Goal: Task Accomplishment & Management: Use online tool/utility

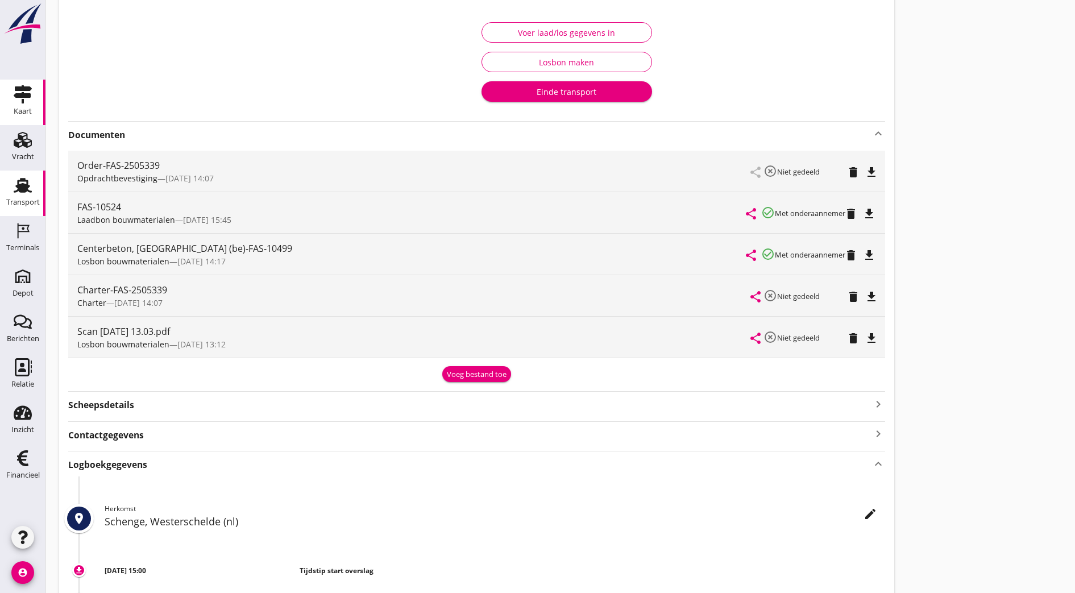
scroll to position [181, 0]
click at [21, 190] on use at bounding box center [23, 185] width 18 height 15
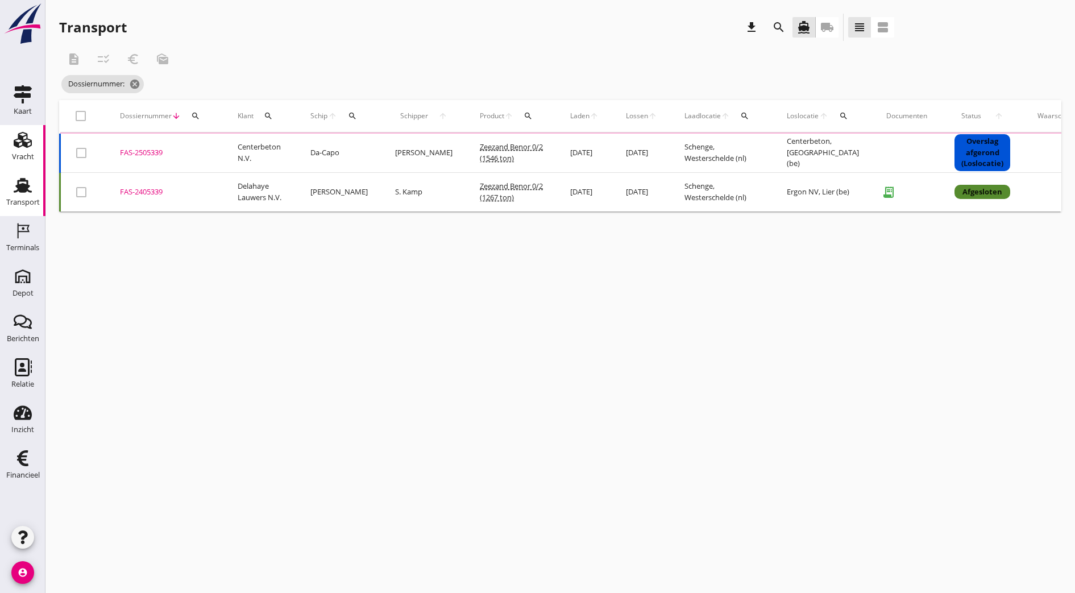
click at [22, 155] on div "Vracht" at bounding box center [23, 156] width 22 height 7
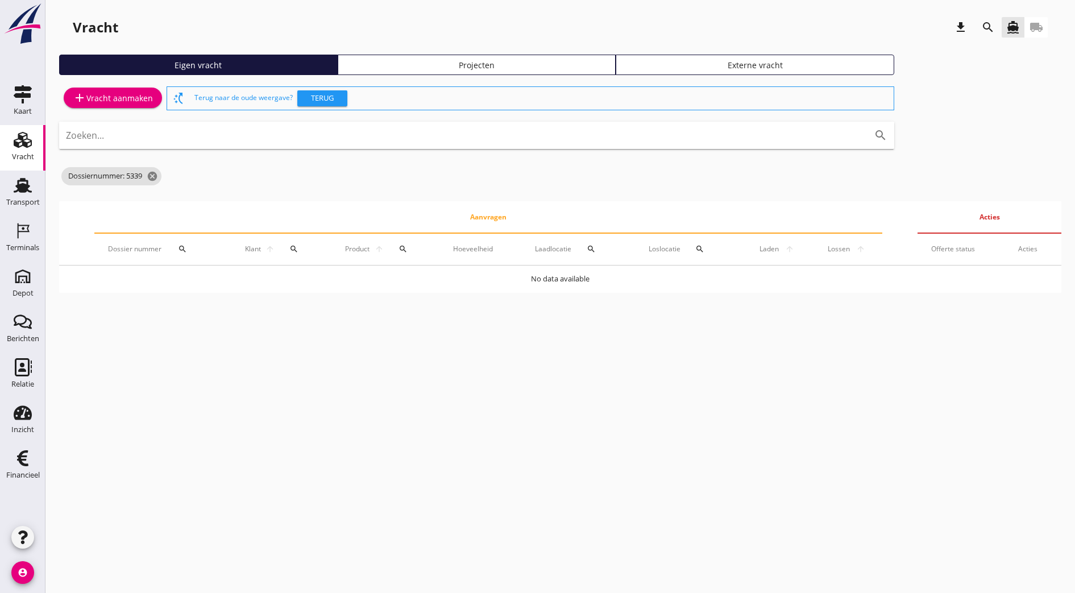
click at [343, 60] on div "Projecten" at bounding box center [477, 65] width 268 height 12
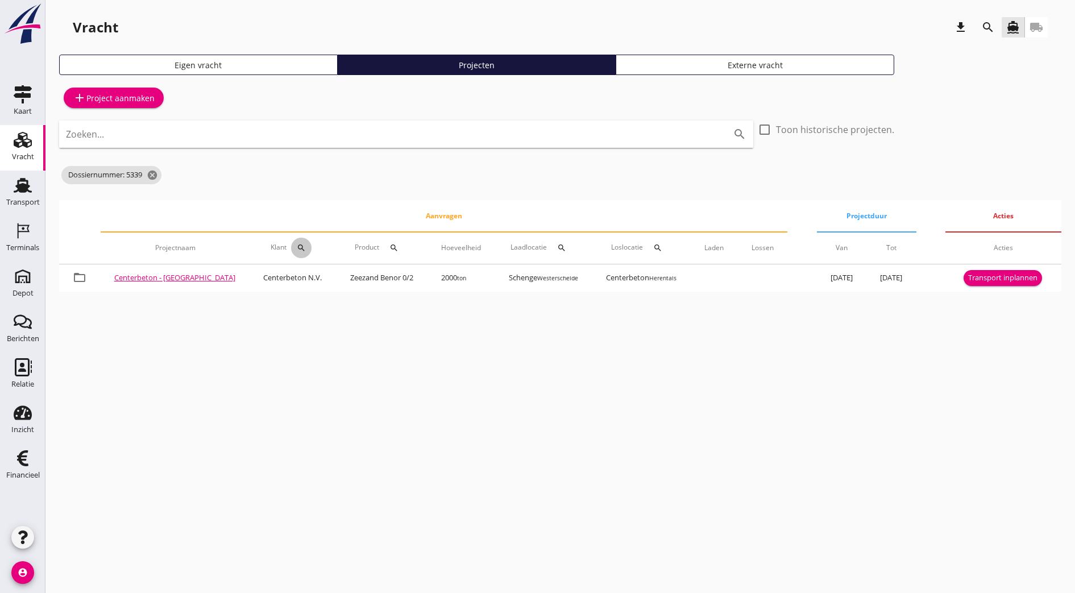
click at [291, 242] on button "search" at bounding box center [301, 248] width 20 height 20
click at [294, 269] on div "Zoeken op opdrachtgever... arrow_drop_down check" at bounding box center [343, 283] width 173 height 36
click at [293, 282] on input "Zoeken op opdrachtgever..." at bounding box center [316, 281] width 118 height 18
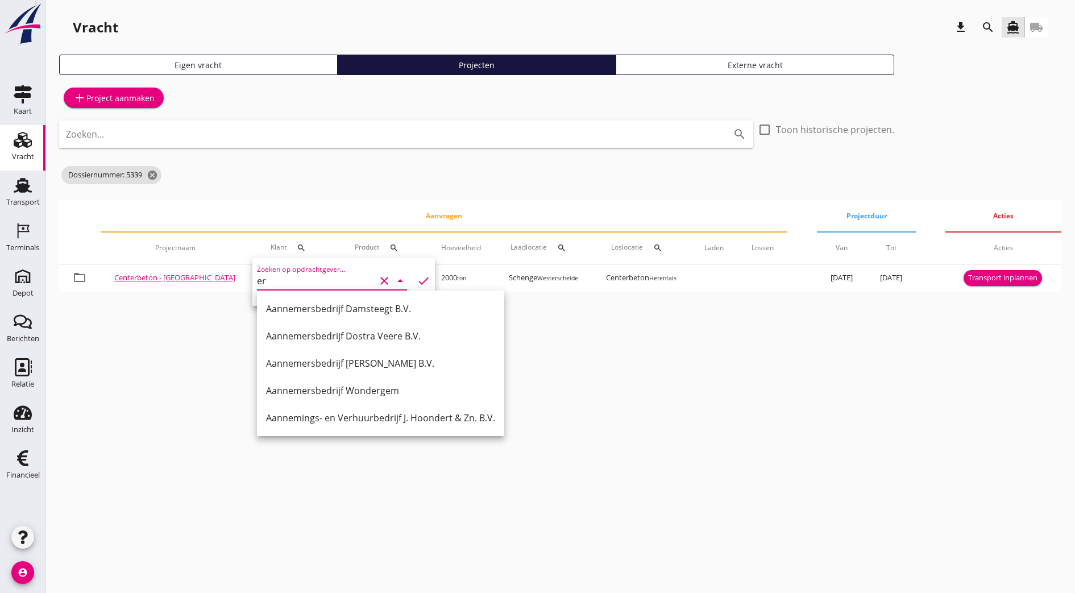
type input "e"
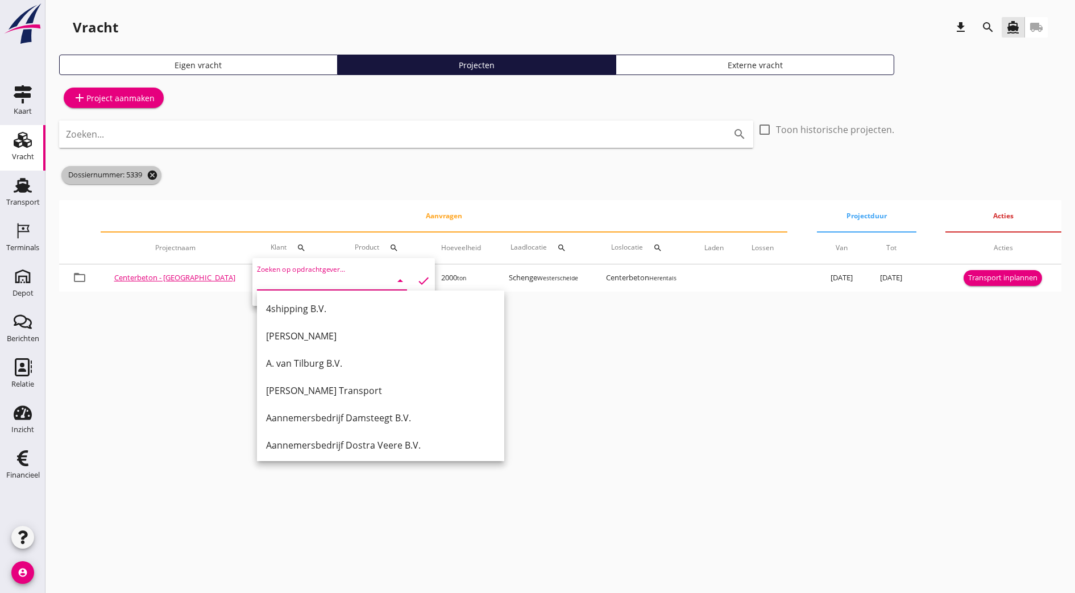
click at [152, 179] on icon "cancel" at bounding box center [152, 174] width 11 height 11
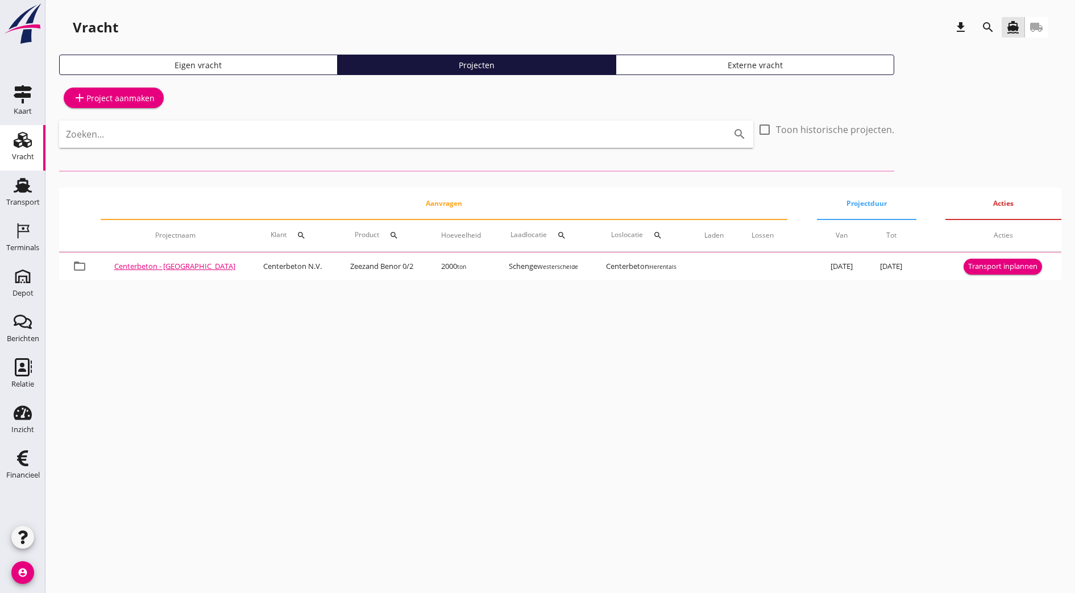
click at [297, 236] on icon "search" at bounding box center [301, 235] width 9 height 9
click at [272, 259] on input "Zoeken op opdrachtgever..." at bounding box center [316, 268] width 118 height 18
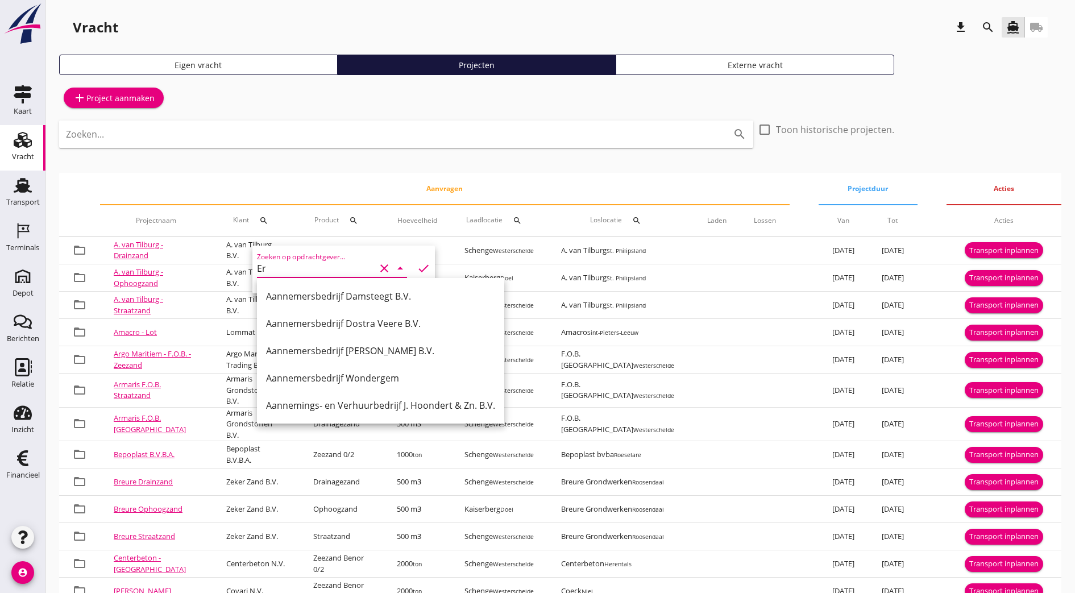
type input "E"
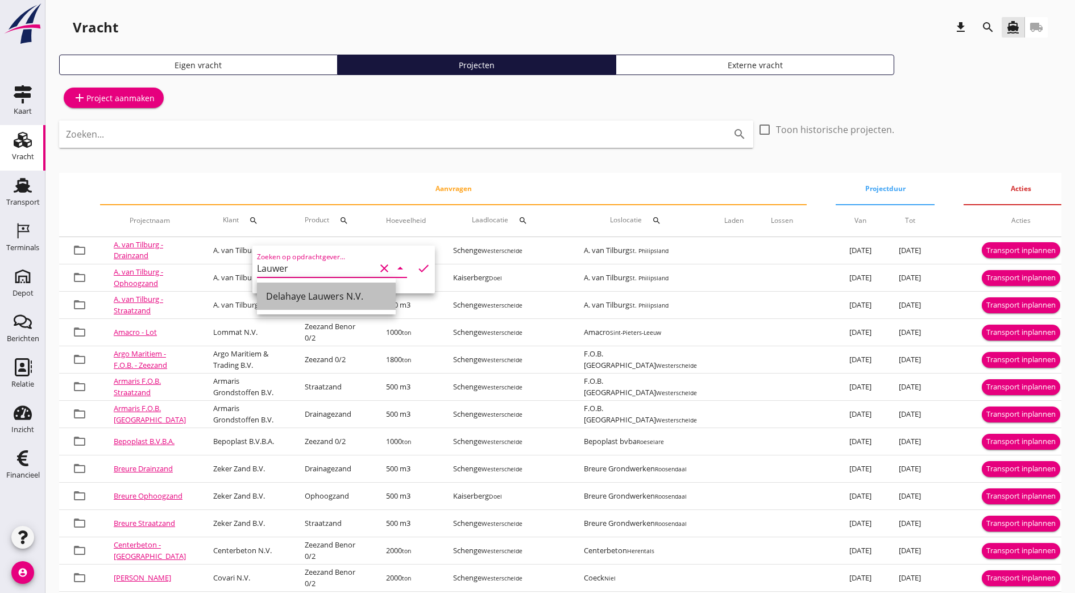
click at [297, 291] on div "Delahaye Lauwers N.V." at bounding box center [326, 296] width 120 height 14
type input "Delahaye Lauwers N.V."
click at [417, 272] on icon "check" at bounding box center [424, 268] width 14 height 14
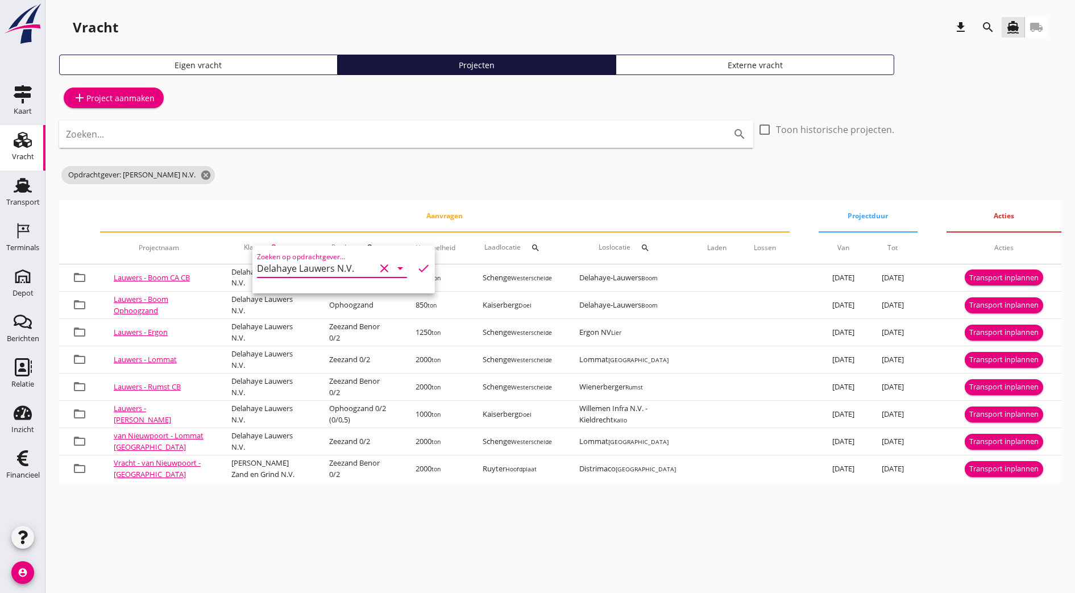
click at [457, 539] on div "cancel You are impersonating another user. Vracht download search directions_bo…" at bounding box center [559, 296] width 1029 height 593
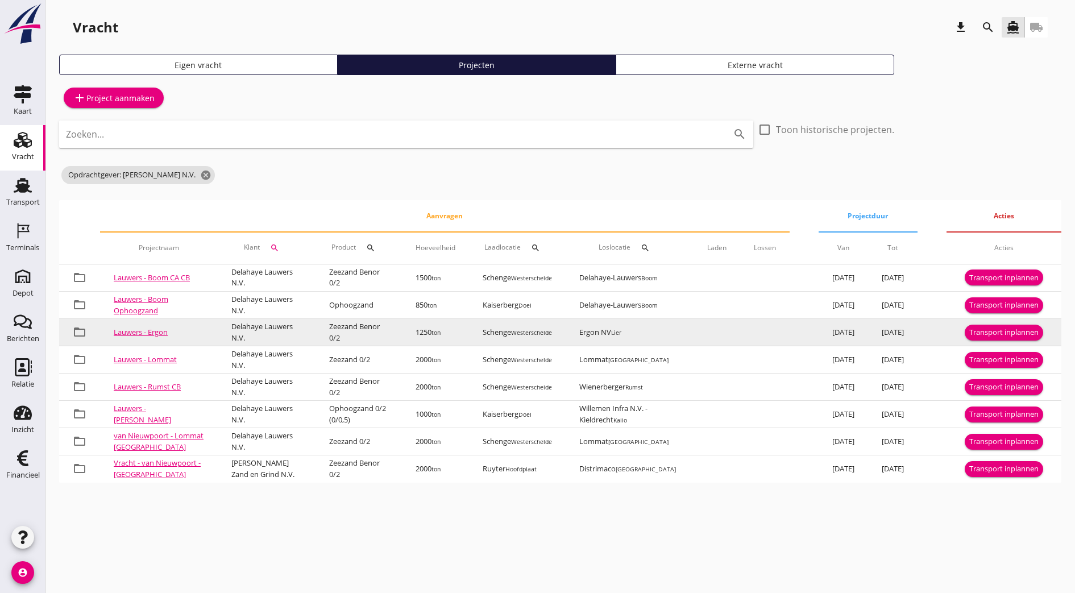
click at [128, 332] on link "Lauwers - Ergon" at bounding box center [141, 332] width 54 height 10
click at [1011, 335] on div "Transport inplannen" at bounding box center [1003, 332] width 69 height 11
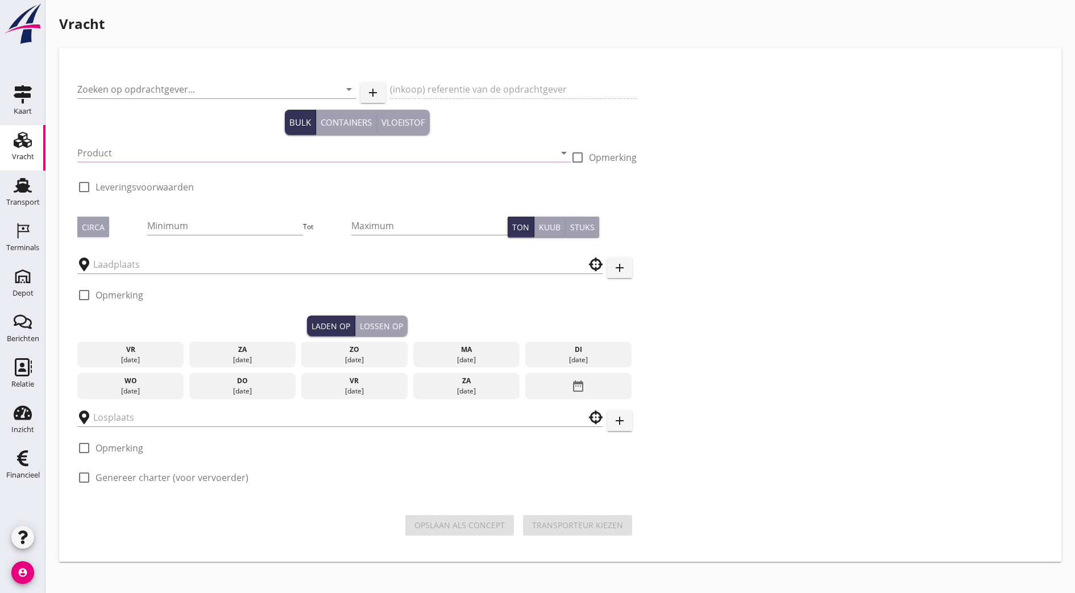
type input "Delahaye Lauwers N.V."
type input "Levering Zeezand - Ergon te Lier"
type input "Zeezand Benor 0/2 (6120)"
checkbox input "true"
type input "1250"
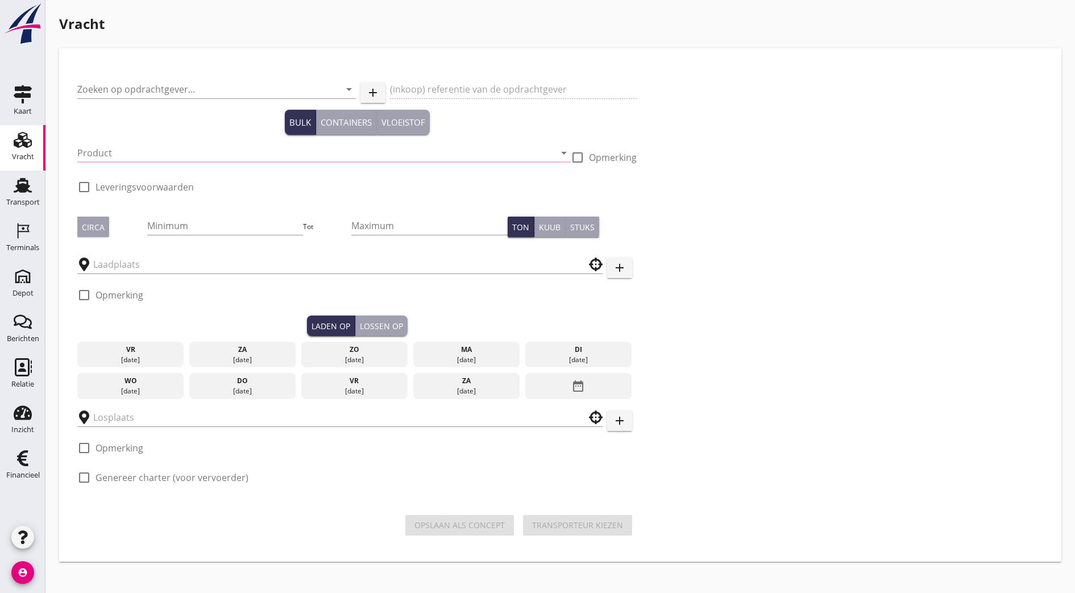
checkbox input "true"
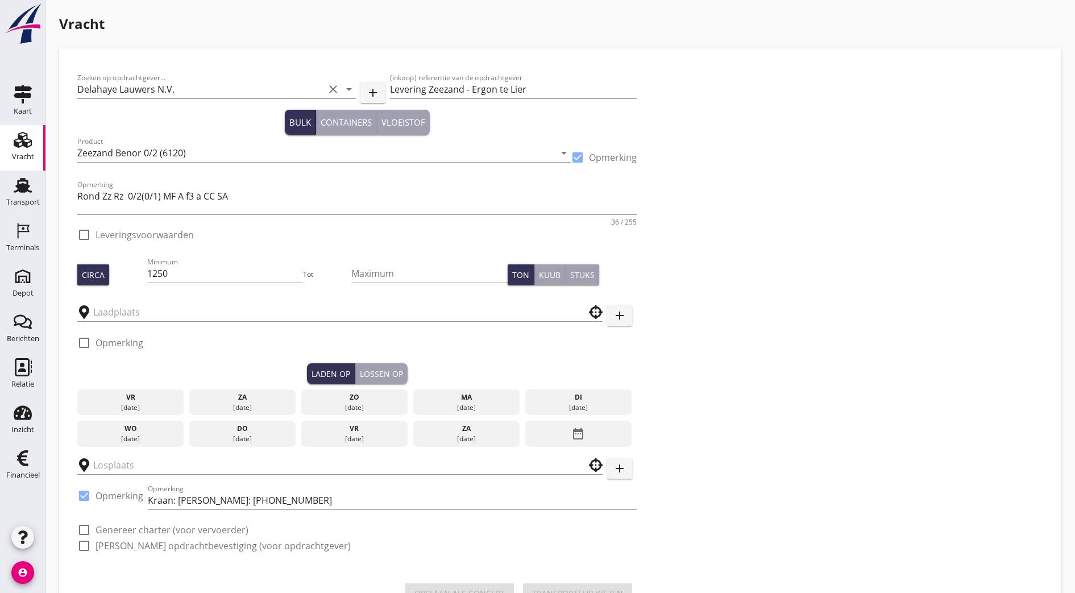
type input "Schenge"
checkbox input "true"
type input "Ergon NV"
checkbox input "true"
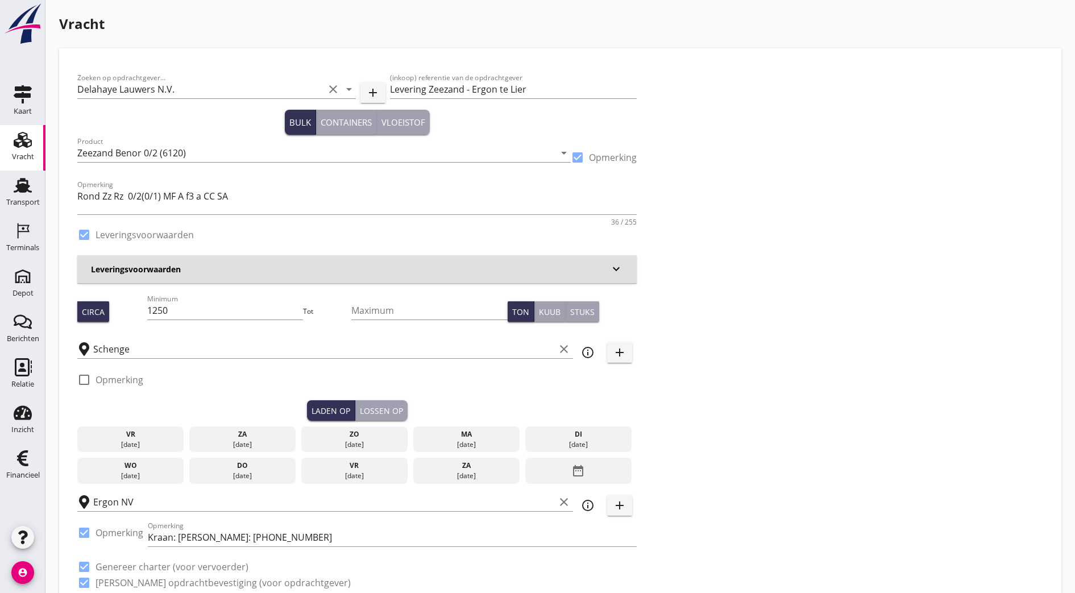
type input "3.38"
checkbox input "false"
radio input "false"
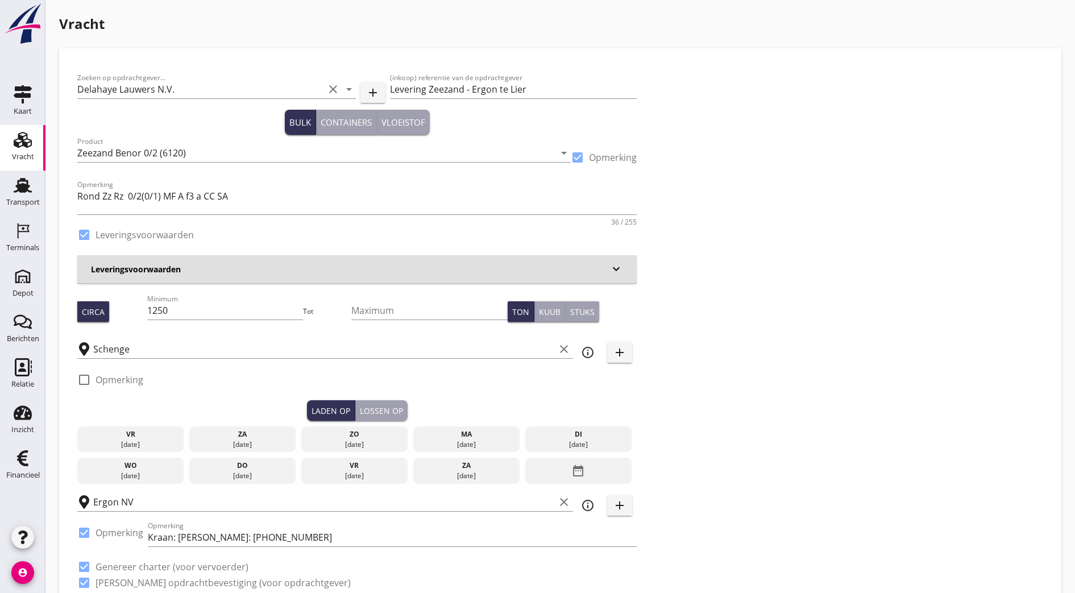
checkbox input "true"
type input "1"
type input "9.4"
checkbox input "false"
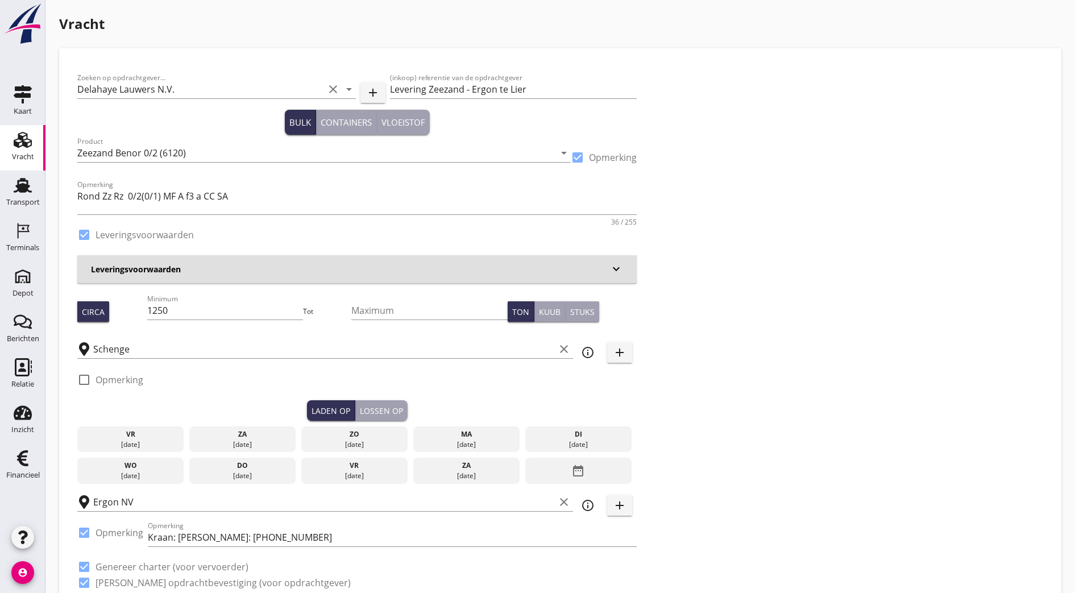
radio input "false"
checkbox input "true"
type input "1"
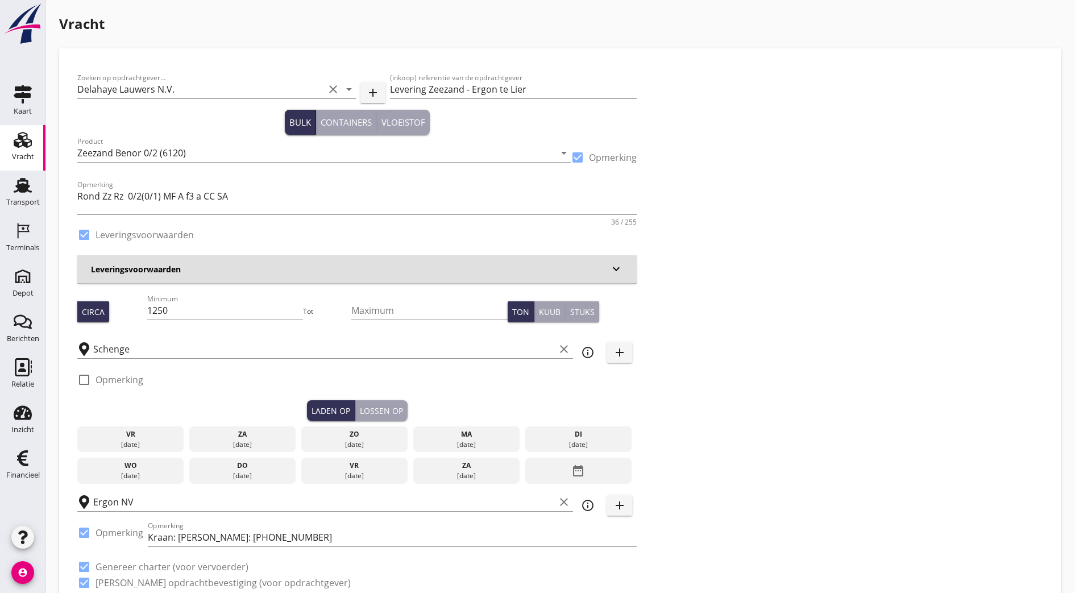
type input "1"
drag, startPoint x: 186, startPoint y: 306, endPoint x: 49, endPoint y: 320, distance: 137.6
type input "700"
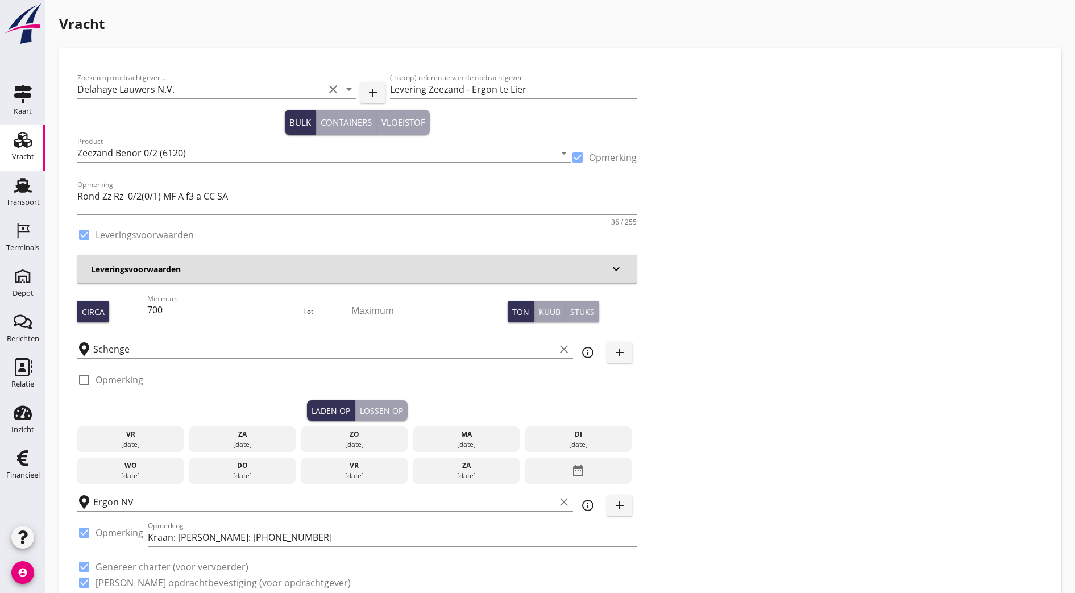
scroll to position [0, 0]
click at [415, 440] on div "[DATE]" at bounding box center [465, 444] width 101 height 10
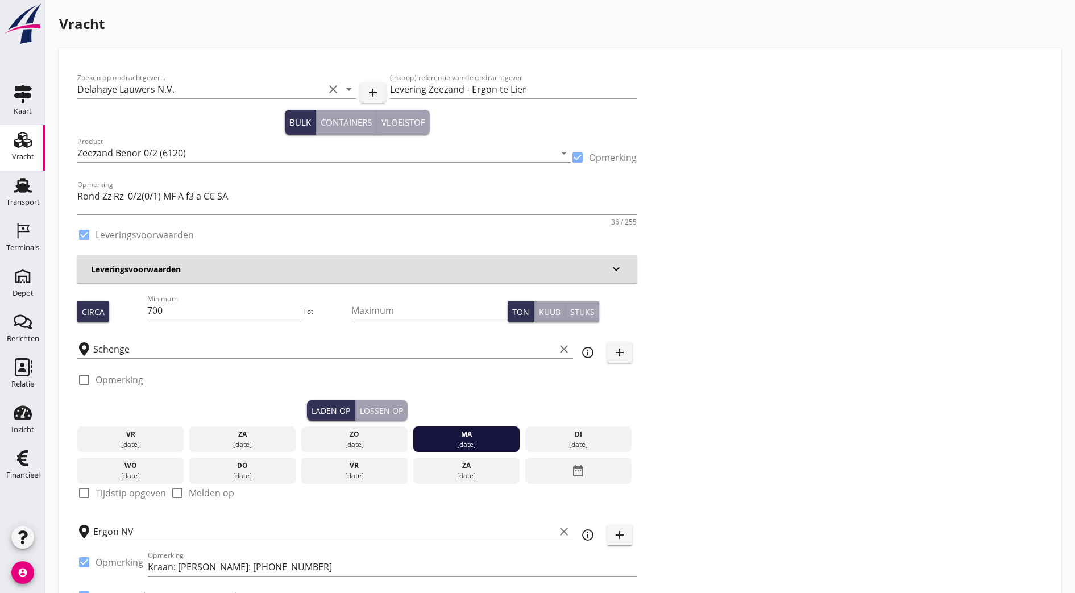
click at [355, 402] on button "Lossen op" at bounding box center [381, 410] width 52 height 20
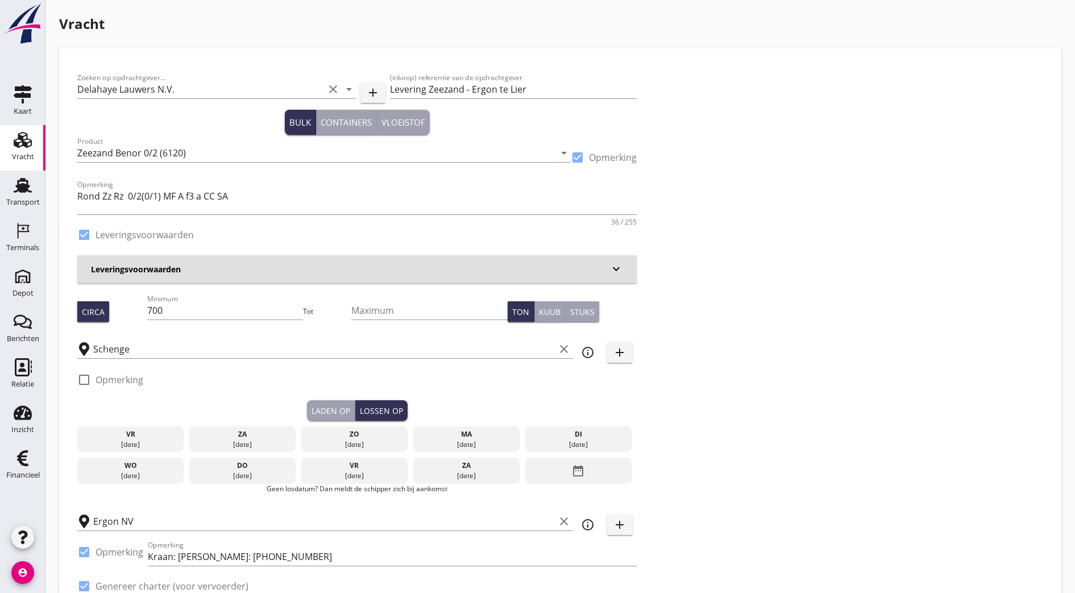
click at [527, 443] on div "[DATE]" at bounding box center [577, 444] width 101 height 10
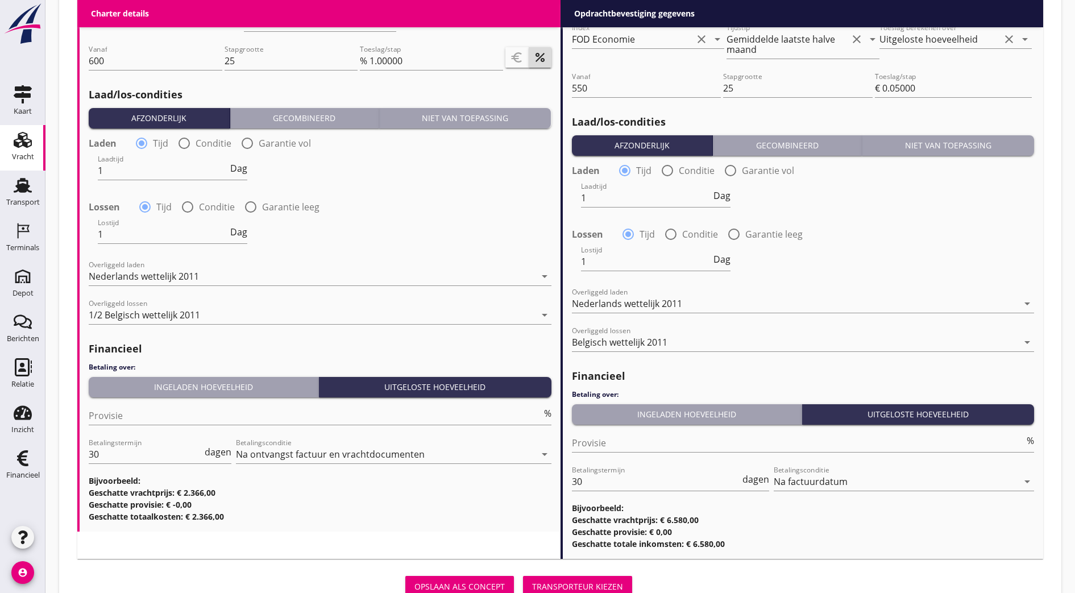
scroll to position [1, 0]
click at [532, 581] on div "Transporteur kiezen" at bounding box center [577, 586] width 91 height 12
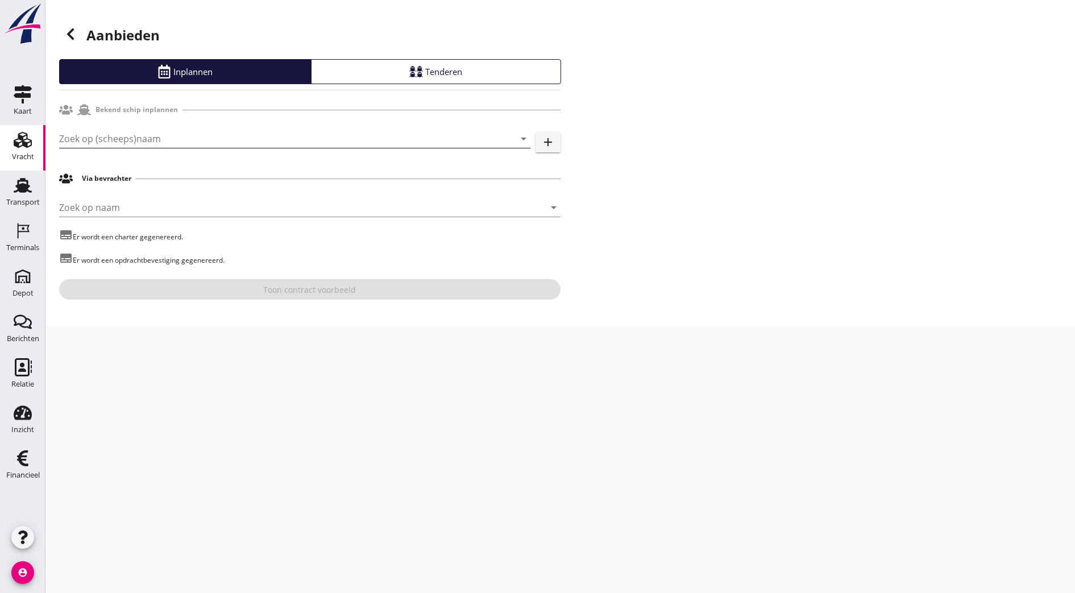
click at [155, 134] on input "Zoek op (scheeps)naam" at bounding box center [278, 139] width 439 height 18
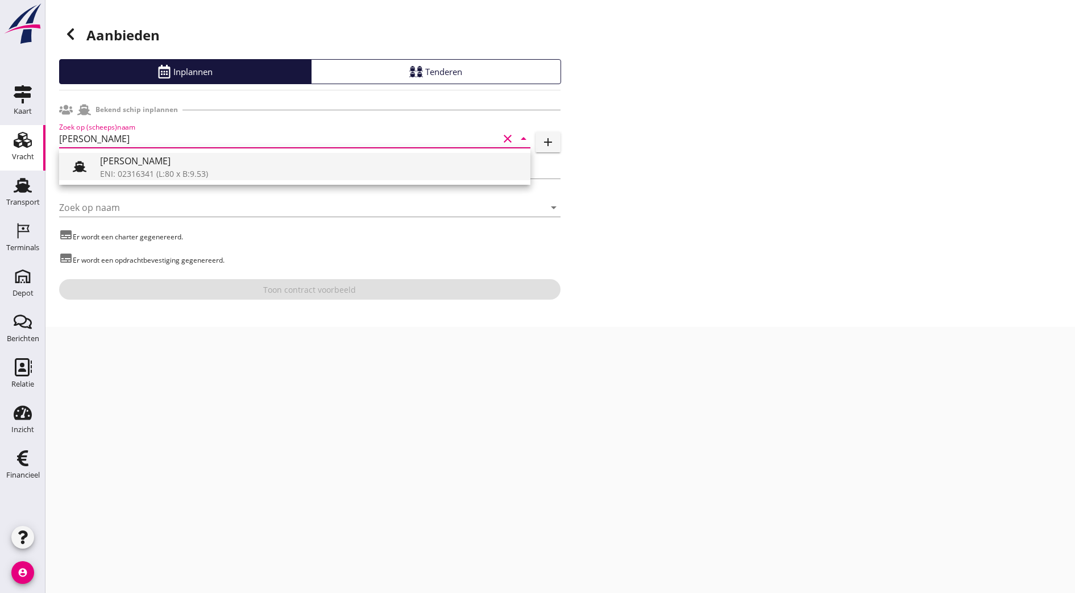
click at [148, 168] on div "ENI: 02316341 (L:80 x B:9.53)" at bounding box center [310, 174] width 421 height 12
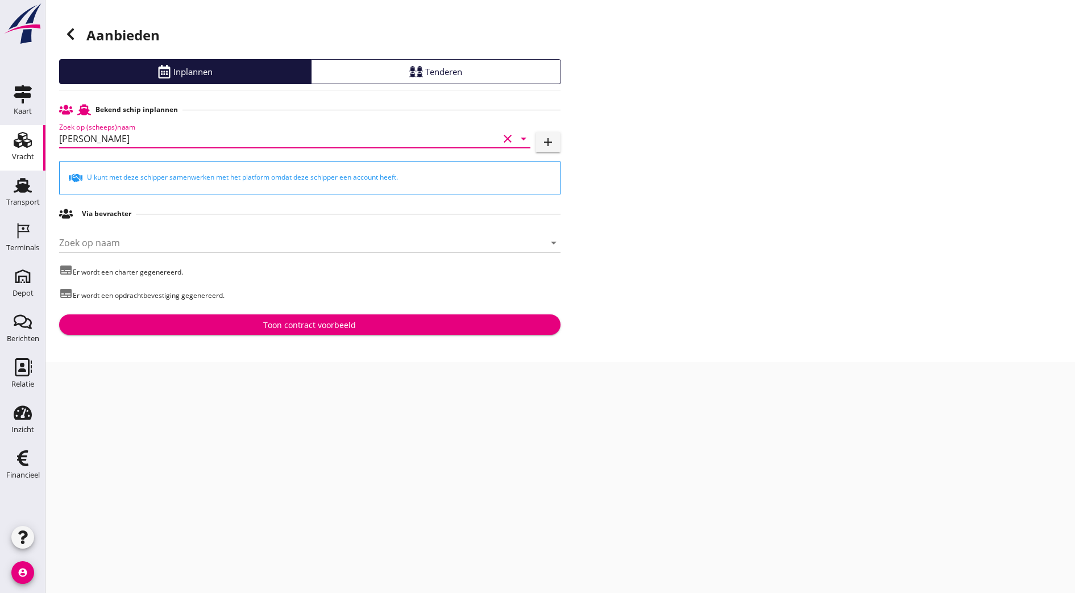
type input "[PERSON_NAME]"
click at [242, 311] on div "Bekend schip inplannen Zoek op (scheeps)naam [PERSON_NAME] clear arrow_drop_dow…" at bounding box center [309, 217] width 501 height 236
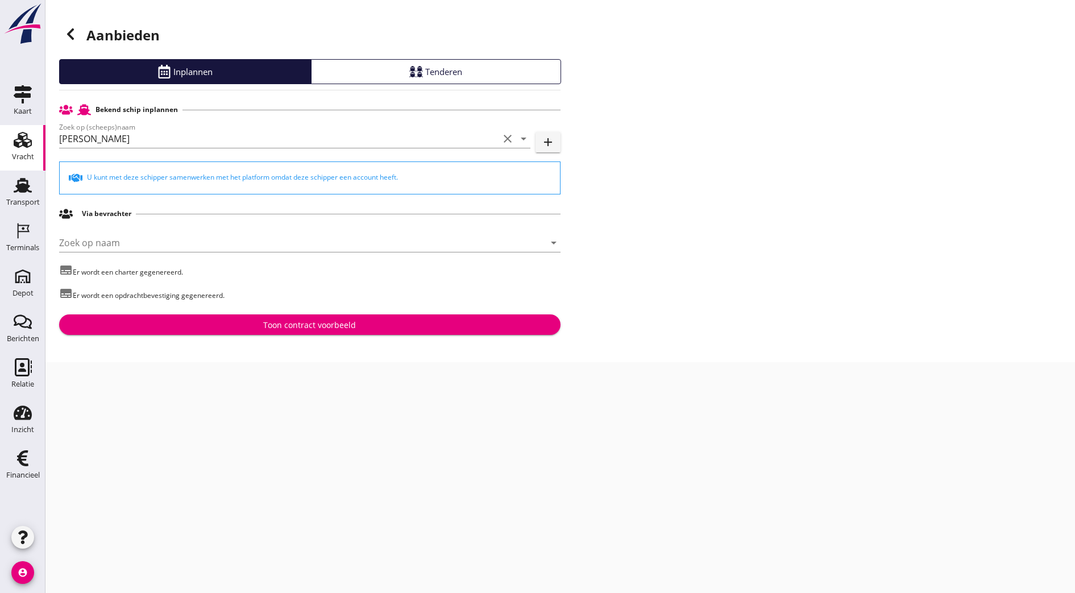
click at [245, 324] on div "Toon contract voorbeeld" at bounding box center [309, 325] width 483 height 12
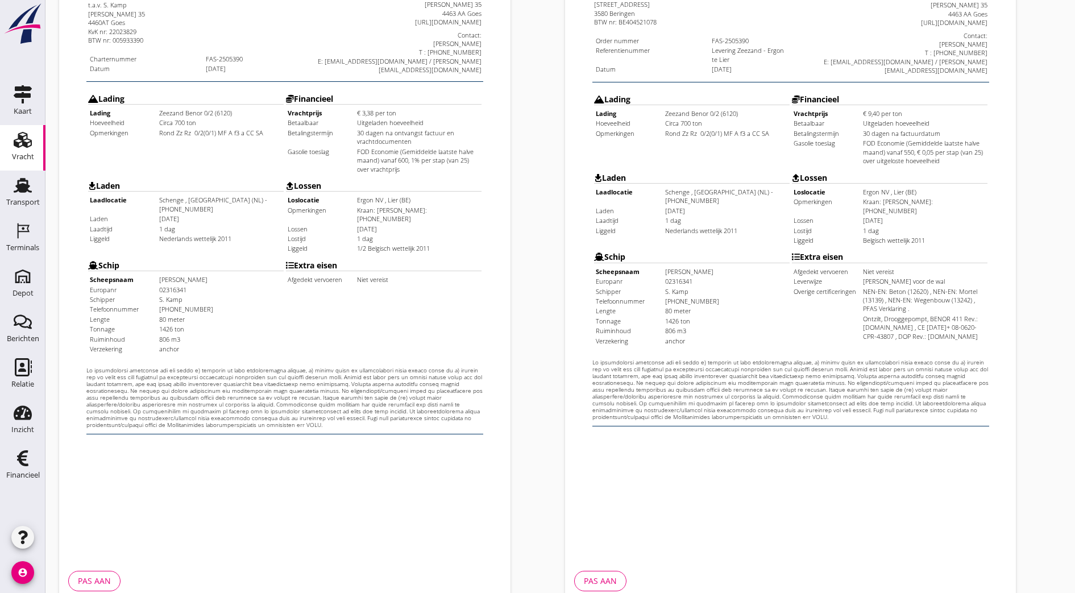
scroll to position [249, 0]
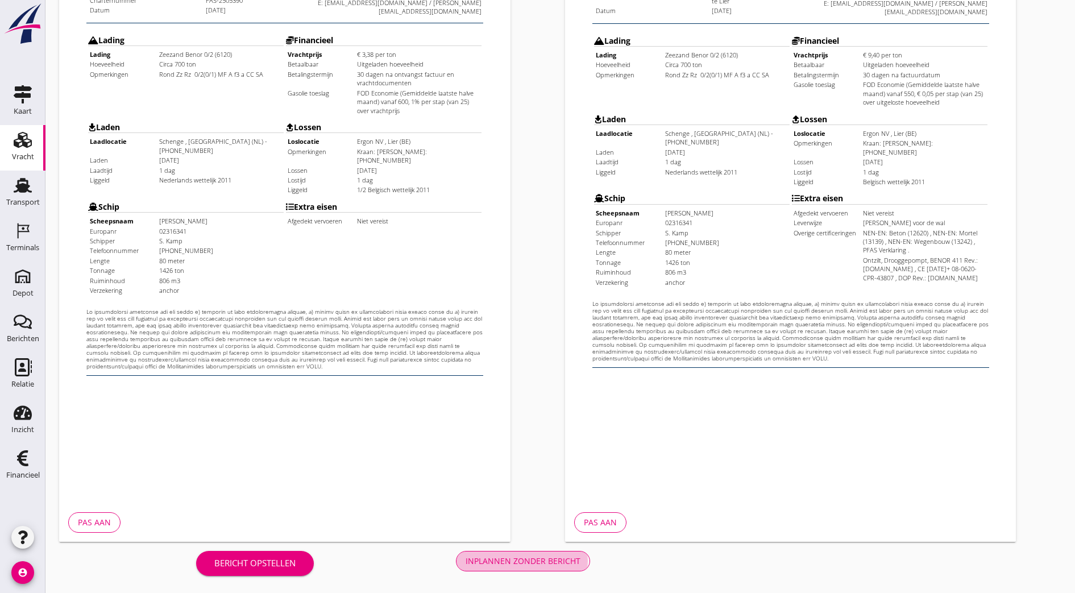
click at [465, 565] on div "Inplannen zonder bericht" at bounding box center [522, 561] width 115 height 12
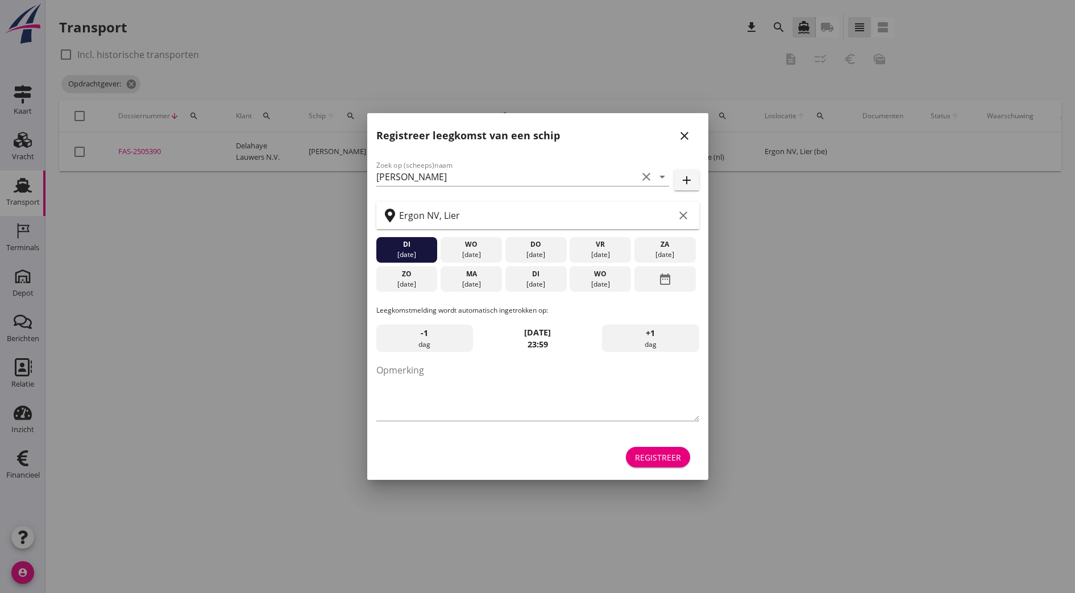
click at [680, 136] on icon "close" at bounding box center [684, 136] width 14 height 14
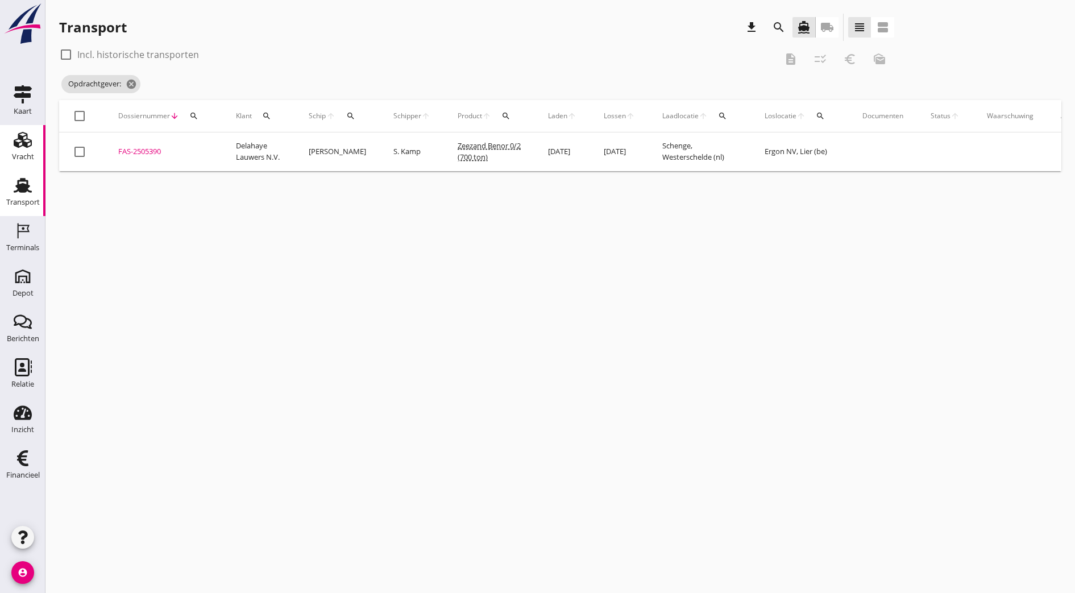
click at [20, 139] on use at bounding box center [23, 140] width 18 height 16
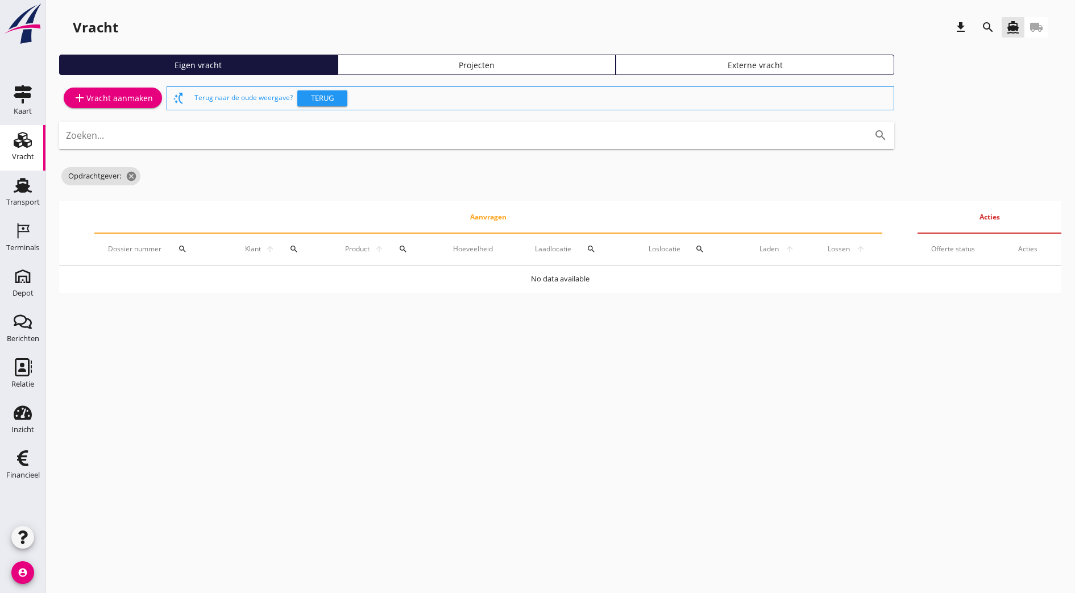
click at [401, 64] on div "Projecten" at bounding box center [477, 65] width 268 height 12
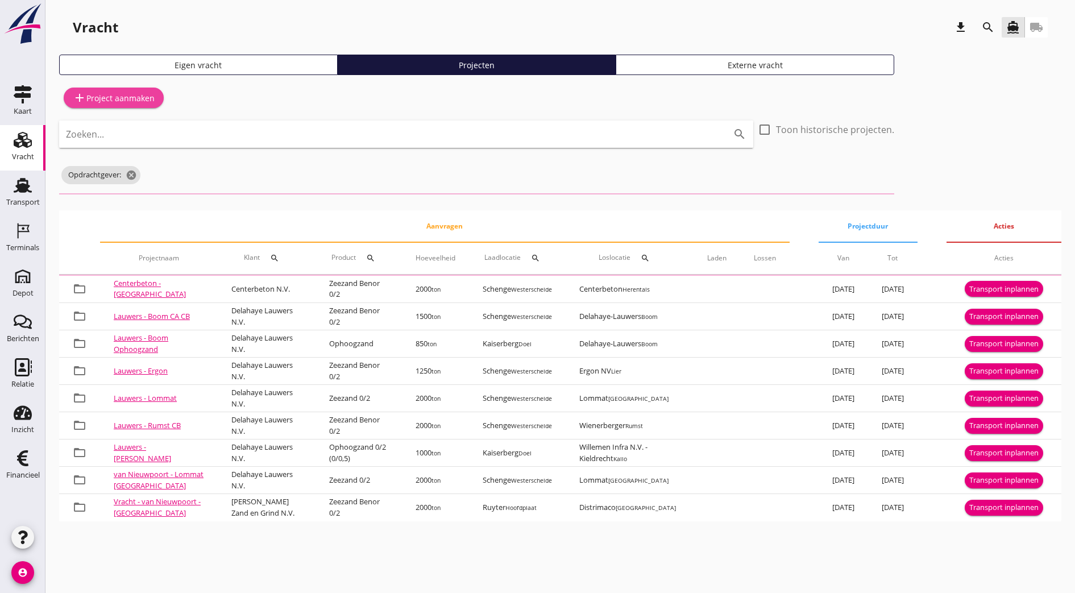
click at [131, 97] on div "add Project aanmaken" at bounding box center [114, 98] width 82 height 14
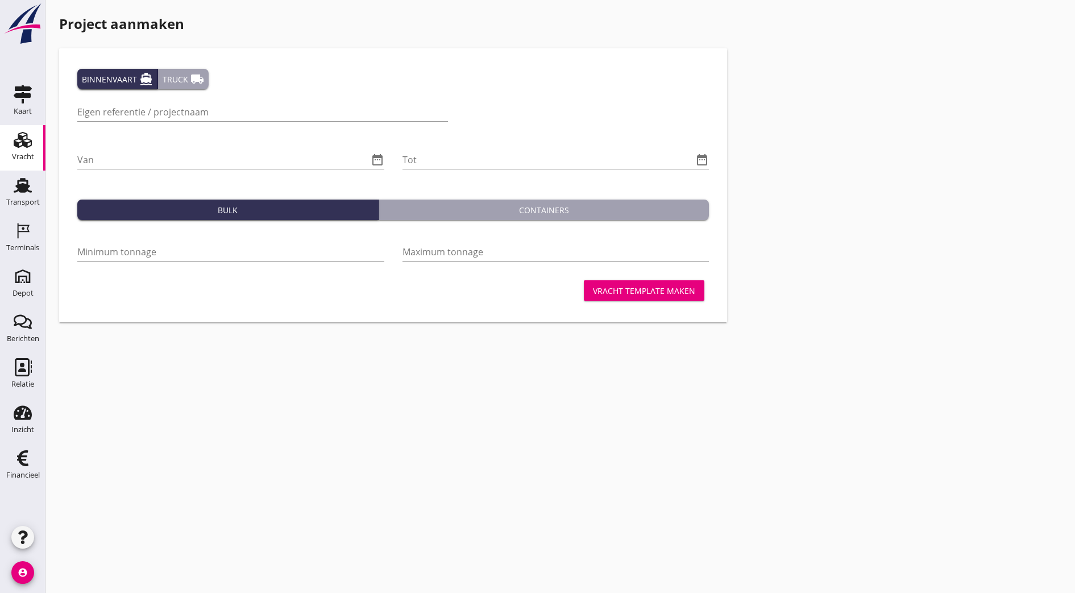
click at [15, 150] on div "Vracht" at bounding box center [23, 157] width 22 height 16
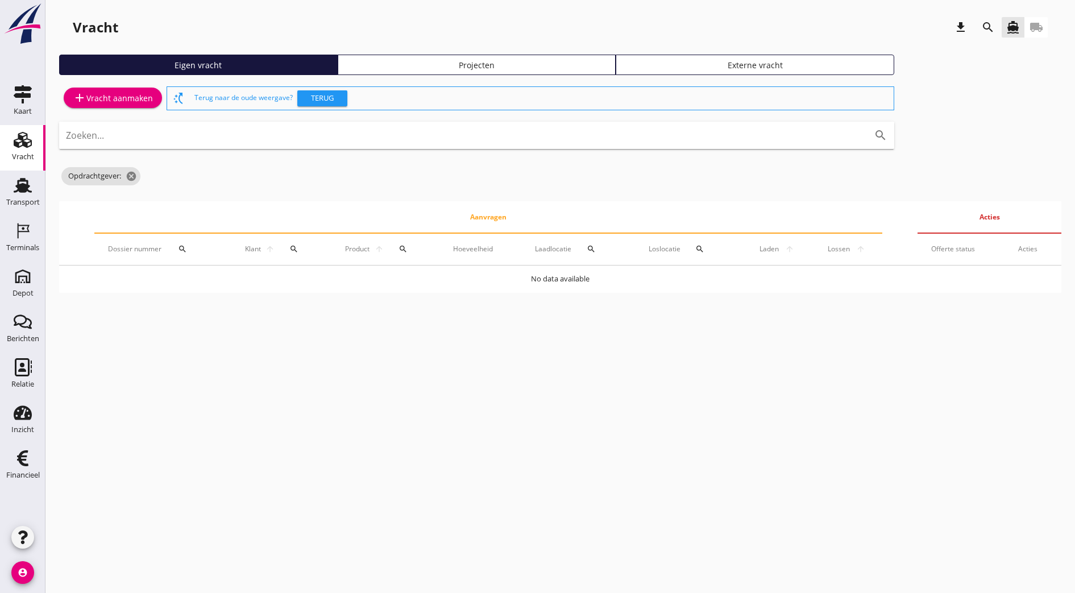
click at [350, 64] on div "Projecten" at bounding box center [477, 65] width 268 height 12
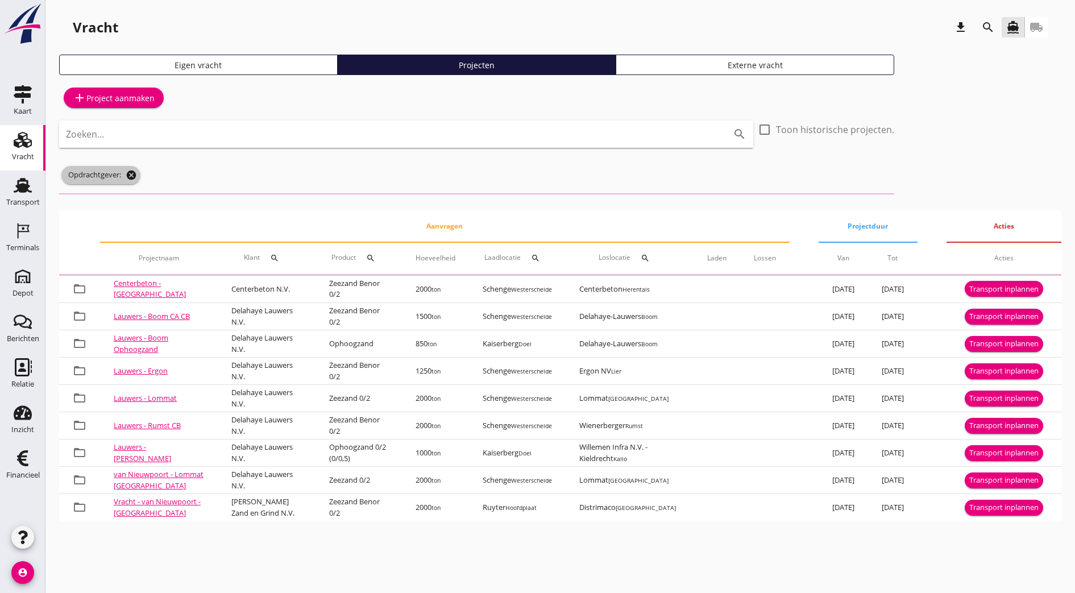
click at [132, 175] on icon "cancel" at bounding box center [131, 174] width 11 height 11
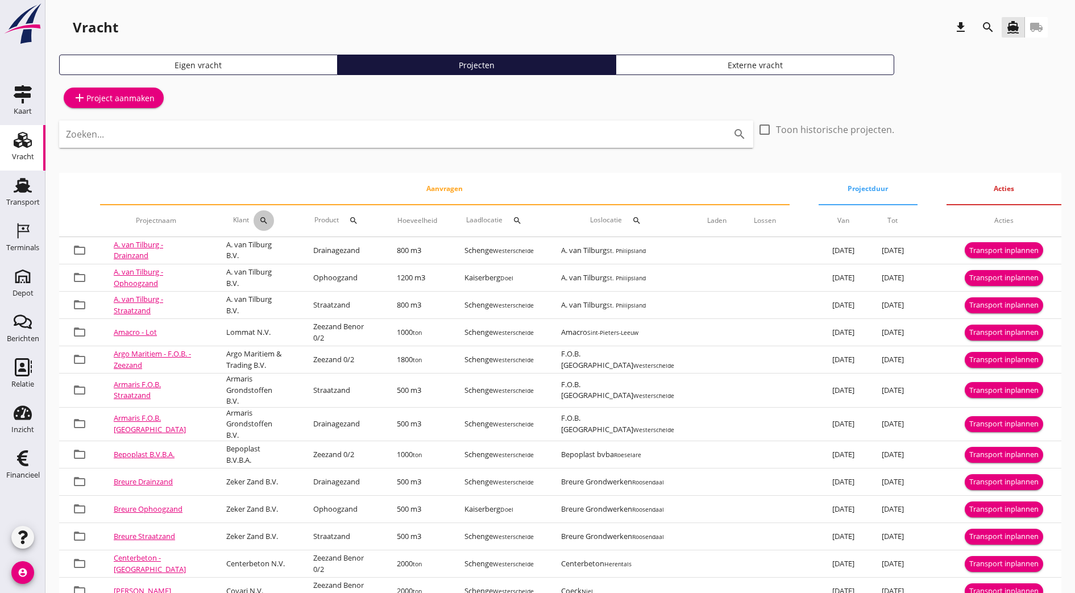
click at [259, 223] on icon "search" at bounding box center [263, 220] width 9 height 9
click at [269, 249] on input "Zoeken op opdrachtgever..." at bounding box center [308, 253] width 118 height 18
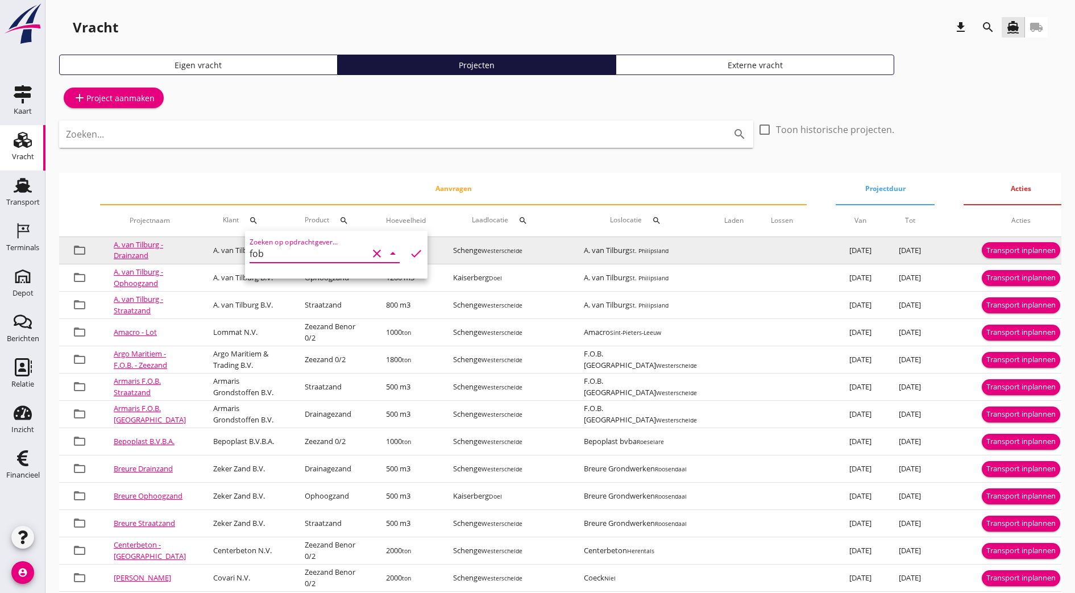
drag, startPoint x: 269, startPoint y: 249, endPoint x: 203, endPoint y: 251, distance: 65.9
click at [203, 251] on div "arrow_drop_down check Schenge, Westerschelde Kaiserberg, [PERSON_NAME], Hoofdpl…" at bounding box center [537, 552] width 1075 height 1104
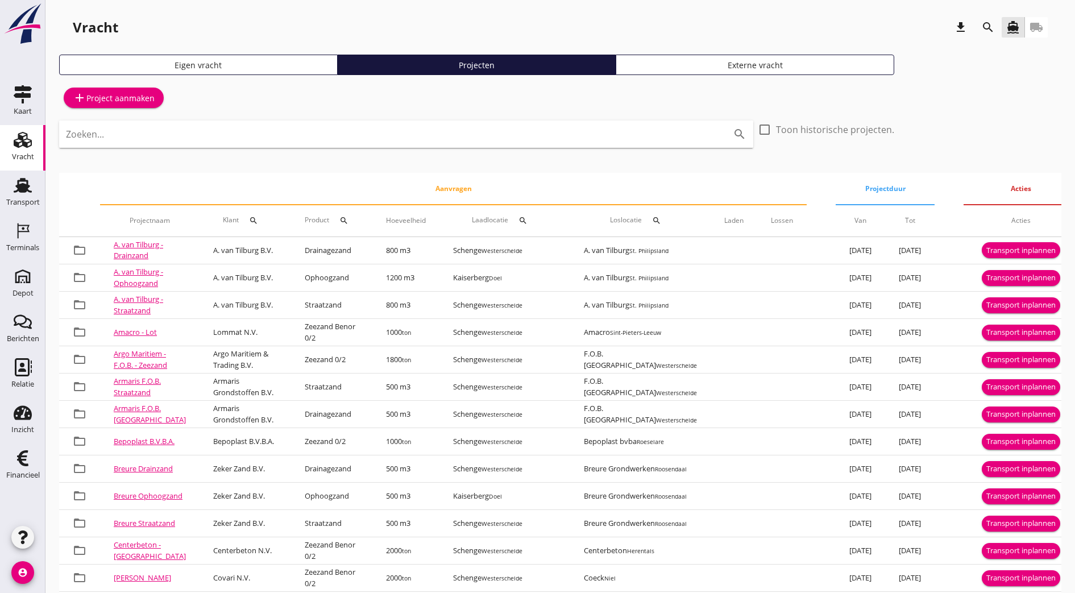
click at [249, 221] on icon "search" at bounding box center [253, 220] width 9 height 9
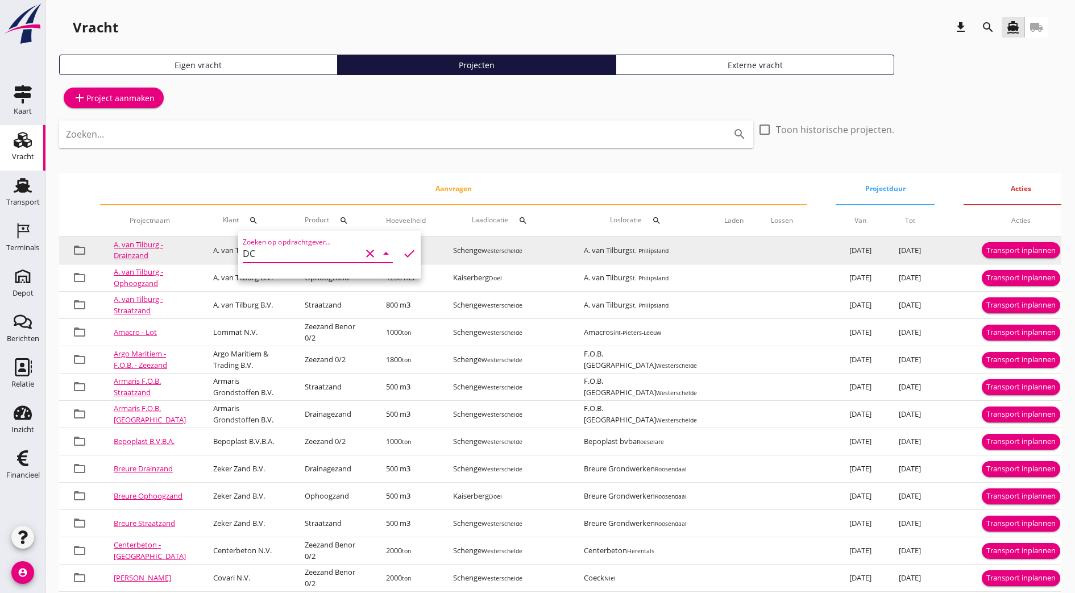
type input "D"
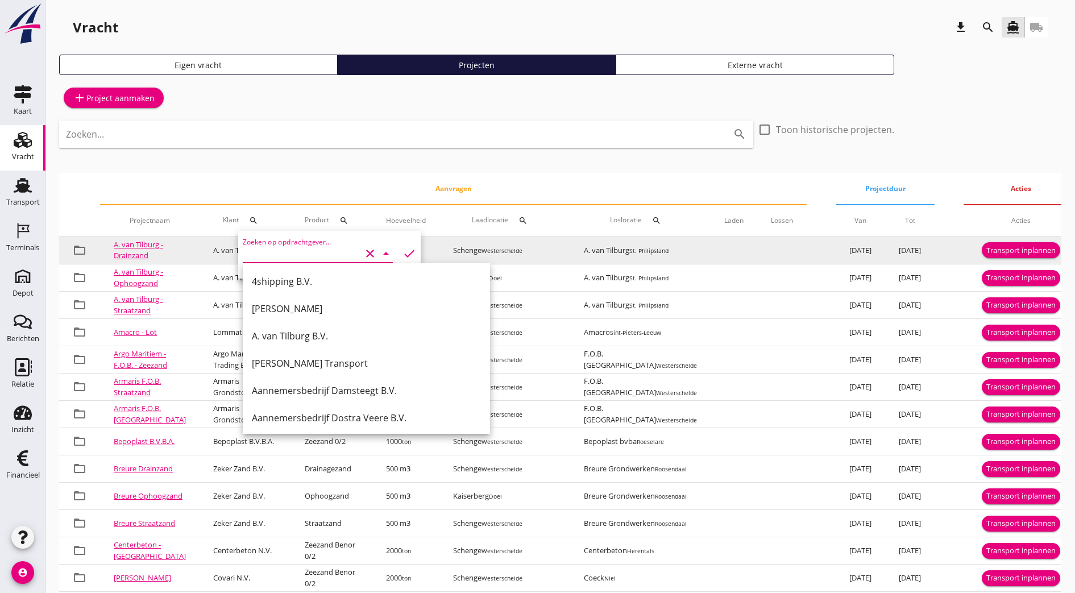
type input "r"
type input "e"
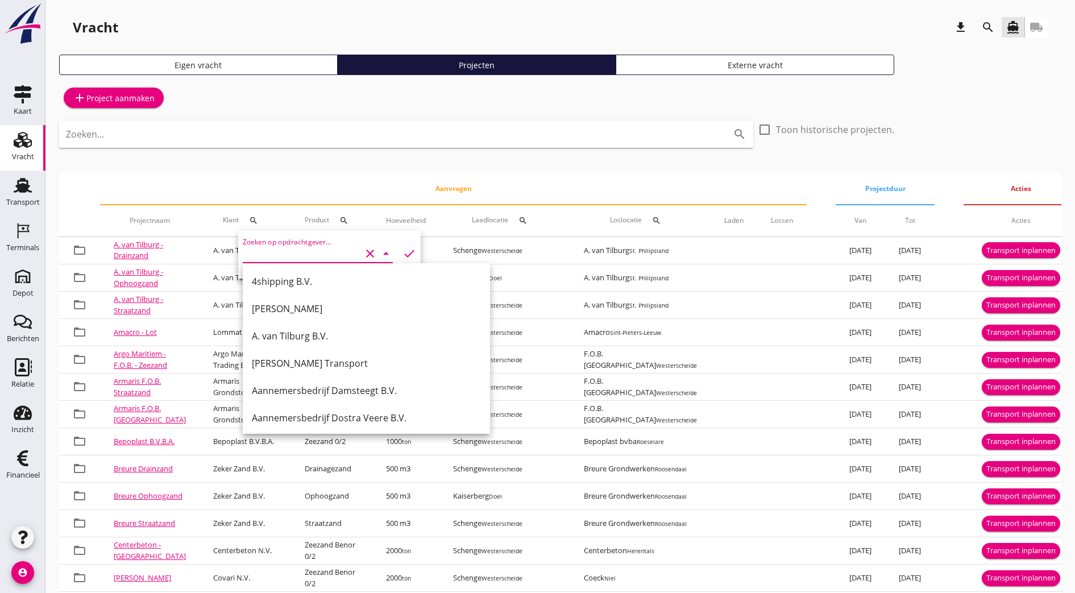
click at [261, 256] on input "e" at bounding box center [302, 253] width 118 height 18
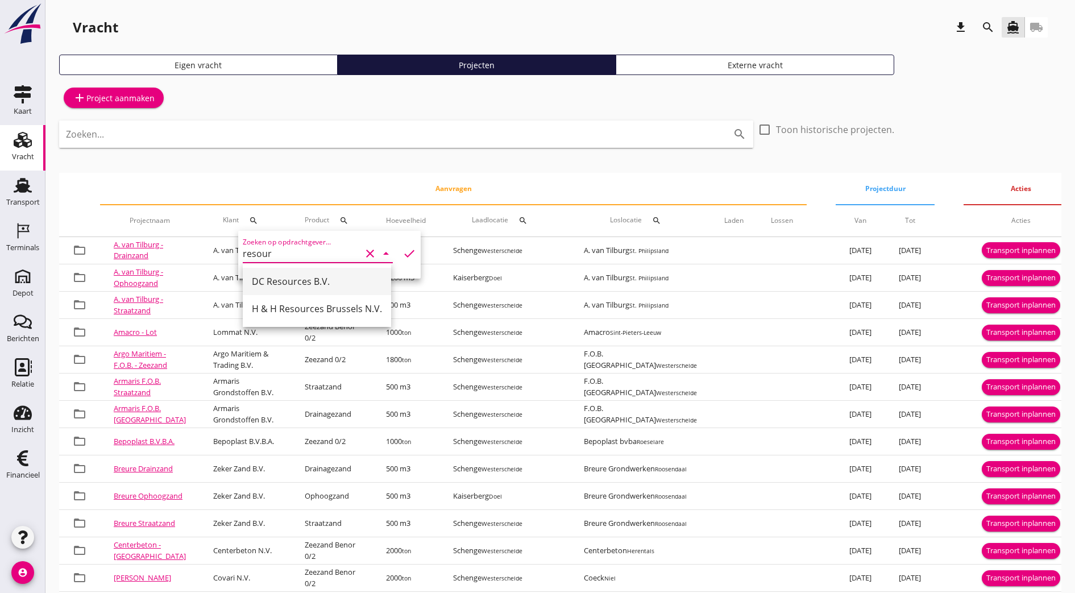
click at [313, 290] on div "DC Resources B.V." at bounding box center [317, 281] width 130 height 27
type input "DC Resources B.V."
click at [404, 256] on icon "check" at bounding box center [409, 254] width 14 height 14
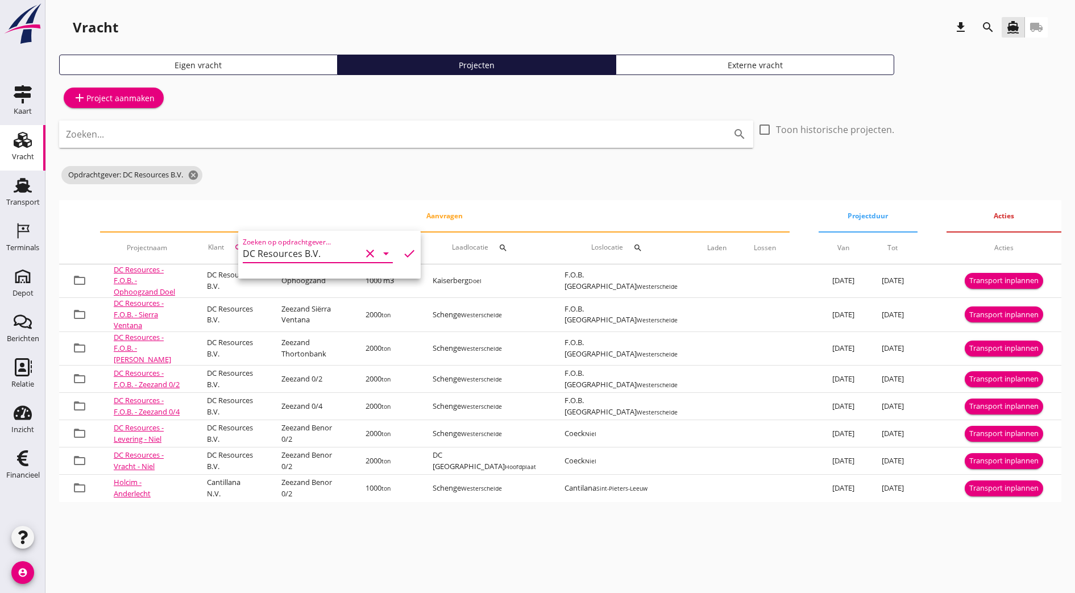
click at [365, 192] on div "add Project aanmaken Zoeken... search check_box_outline_blank Toon historische …" at bounding box center [560, 293] width 1002 height 418
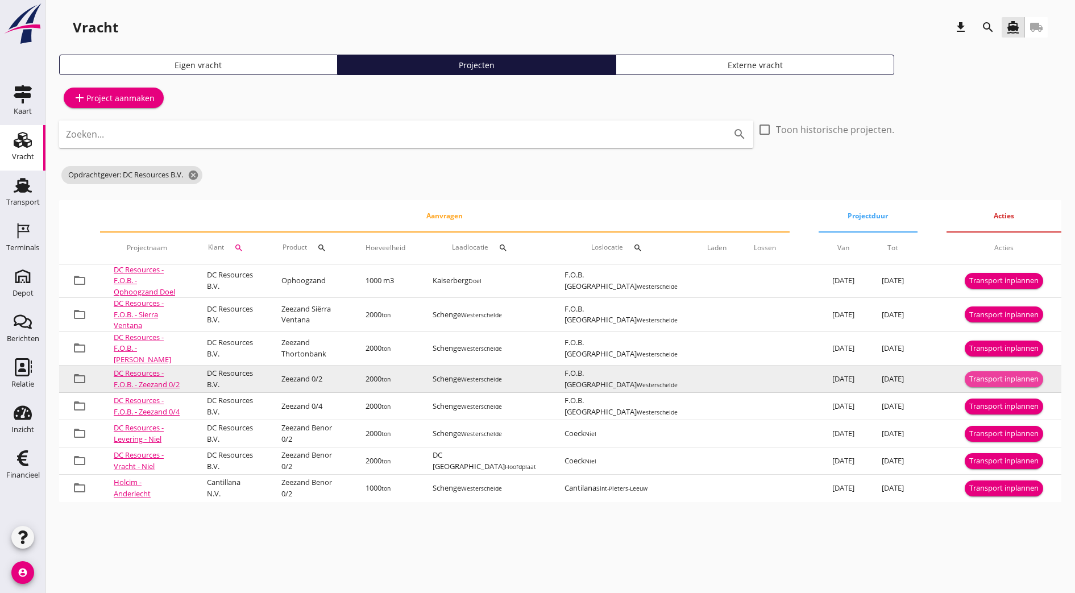
click at [1016, 373] on div "Transport inplannen" at bounding box center [1003, 378] width 69 height 11
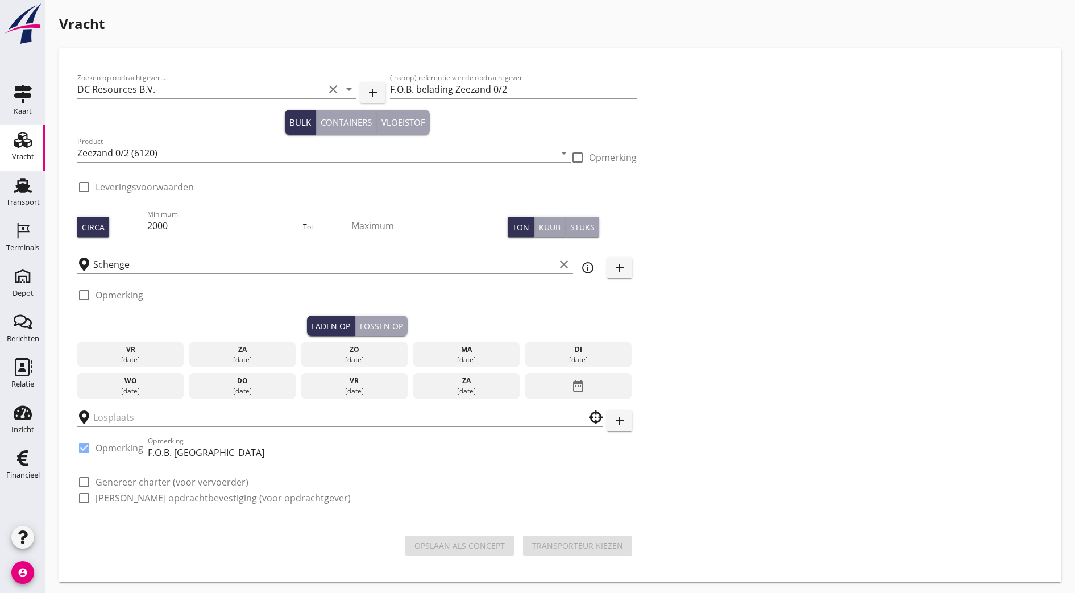
checkbox input "true"
type input "F.O.B. [GEOGRAPHIC_DATA]"
checkbox input "true"
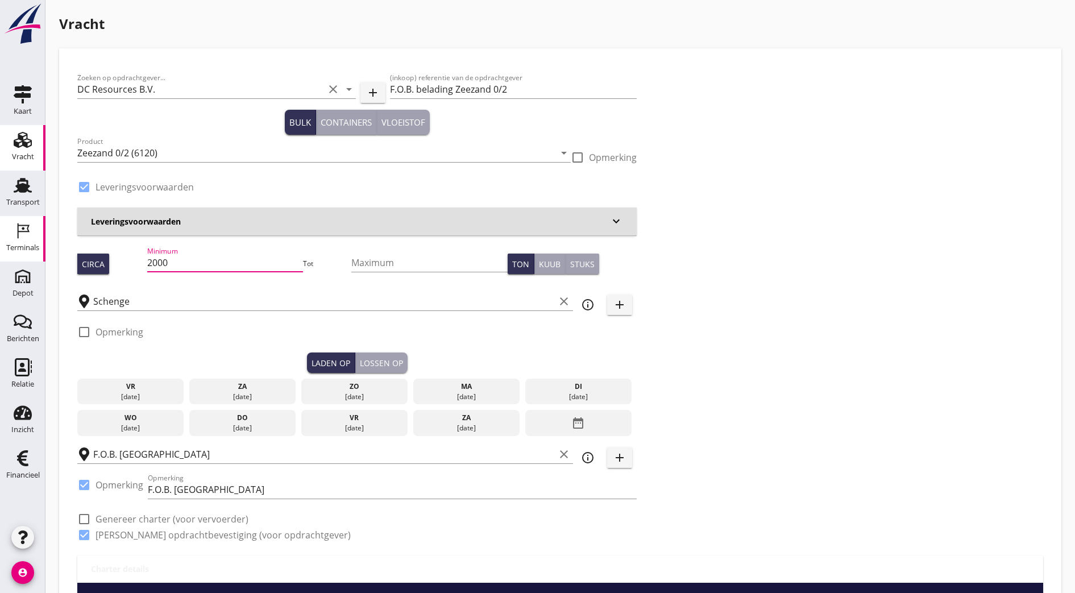
drag, startPoint x: 190, startPoint y: 267, endPoint x: 28, endPoint y: 217, distance: 169.0
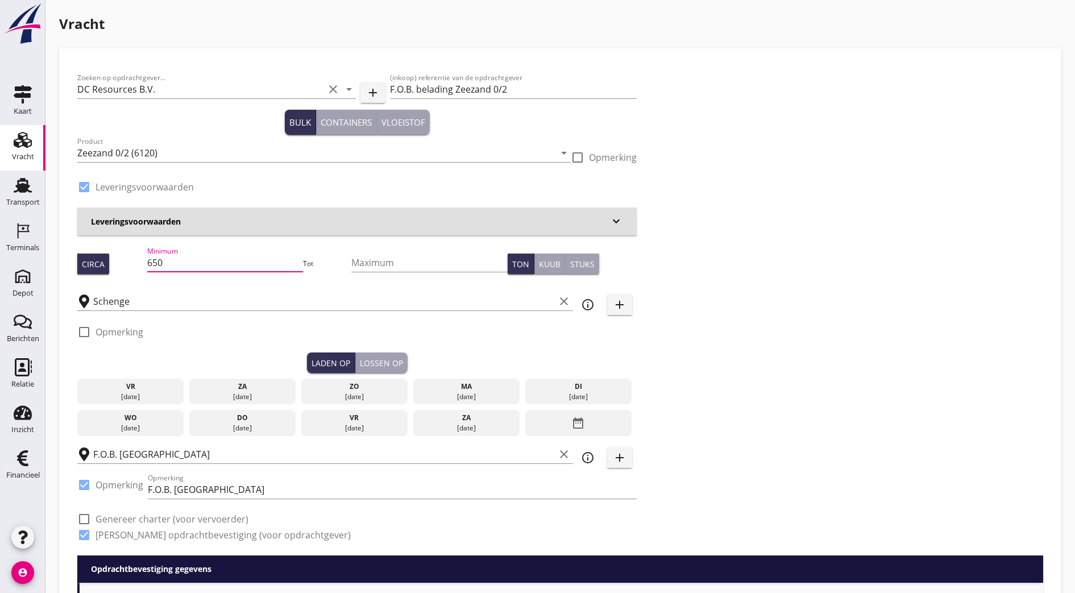
type input "650"
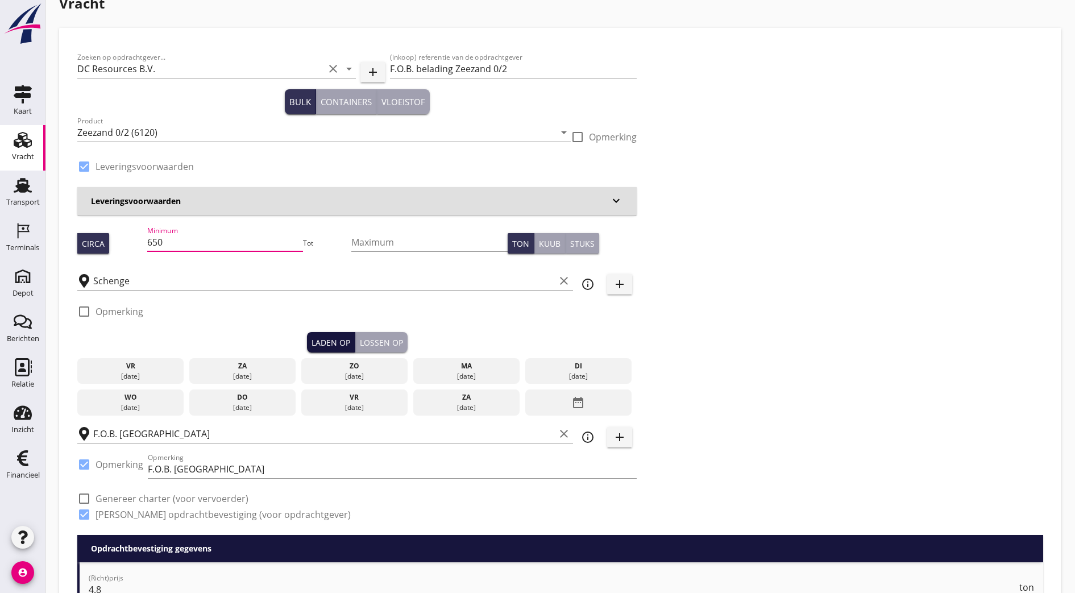
scroll to position [16, 0]
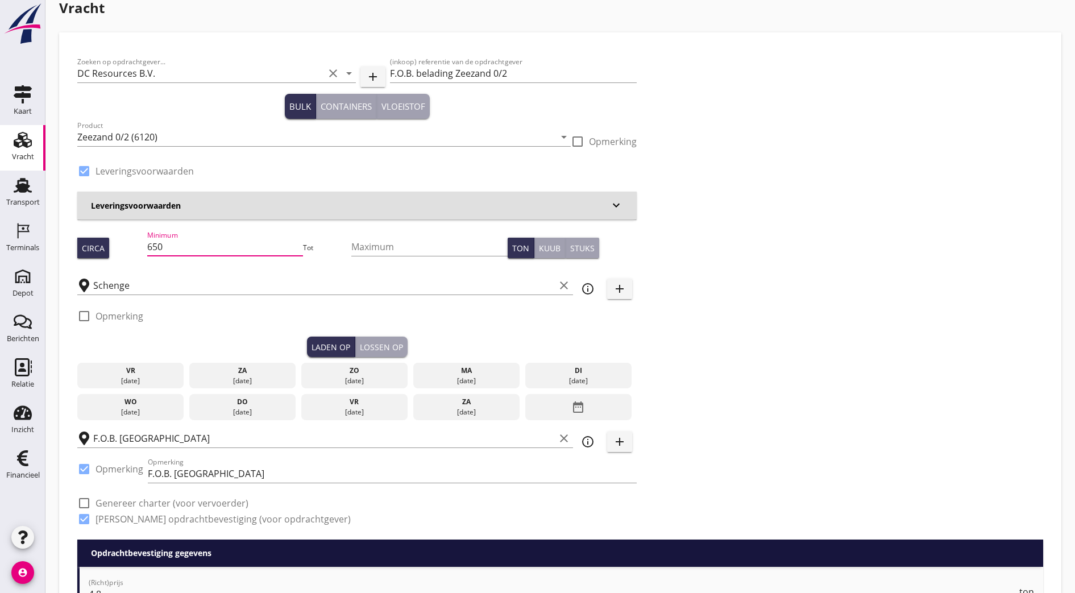
click at [415, 372] on div "ma" at bounding box center [465, 370] width 101 height 10
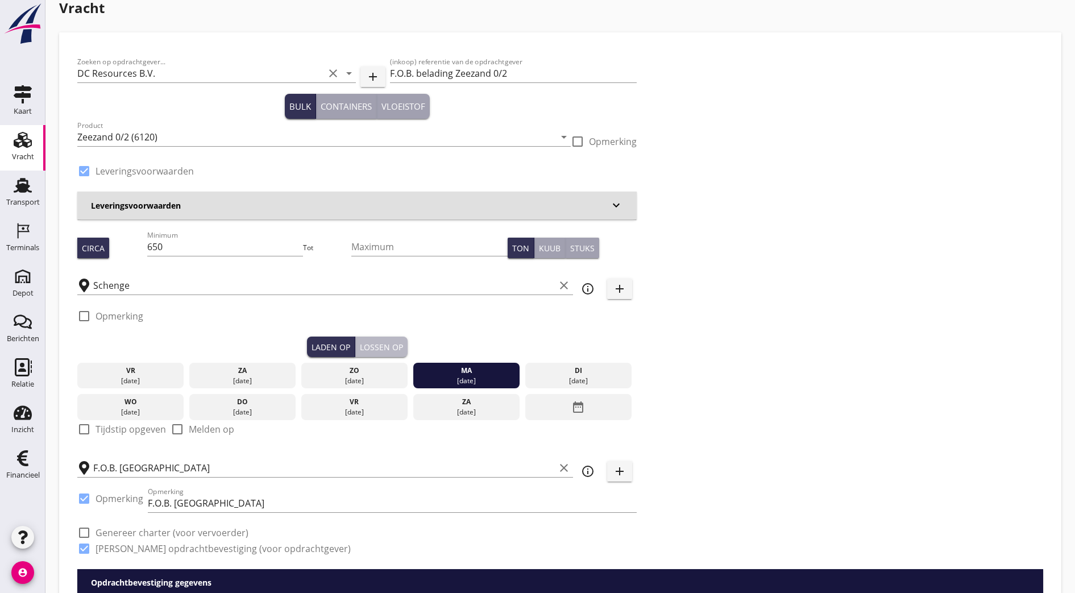
click at [360, 341] on div "Lossen op" at bounding box center [381, 347] width 43 height 12
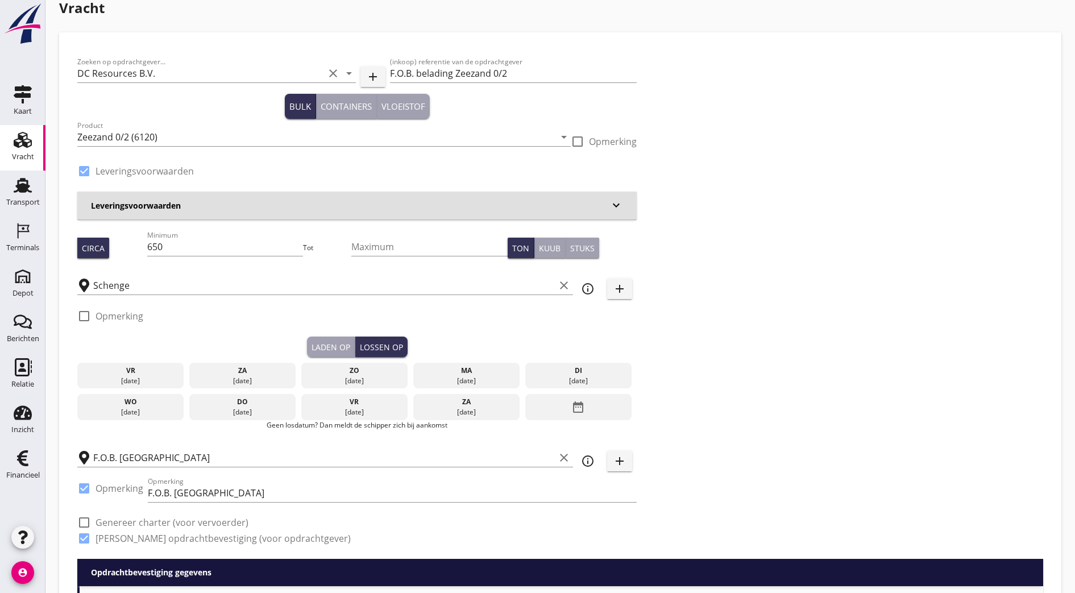
click at [527, 365] on div "di" at bounding box center [577, 370] width 101 height 10
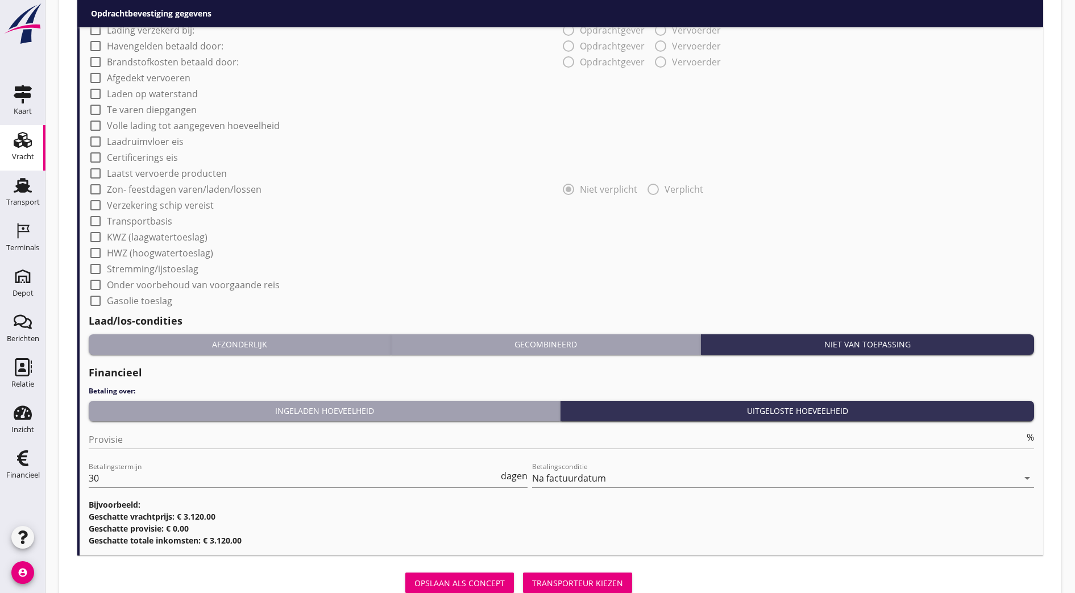
scroll to position [937, 0]
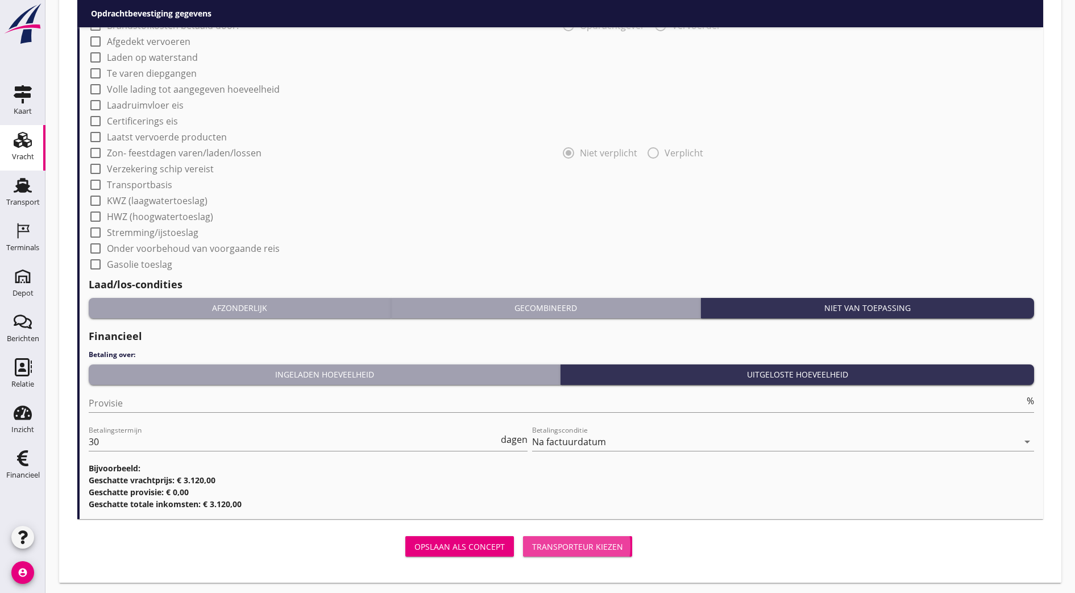
click at [532, 546] on div "Transporteur kiezen" at bounding box center [577, 546] width 91 height 12
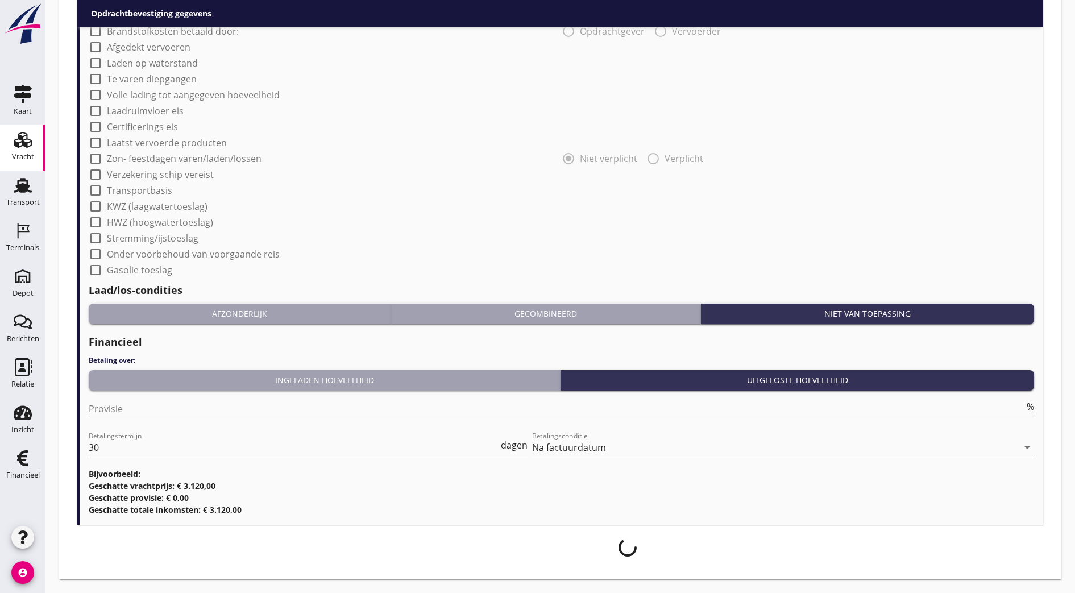
scroll to position [928, 0]
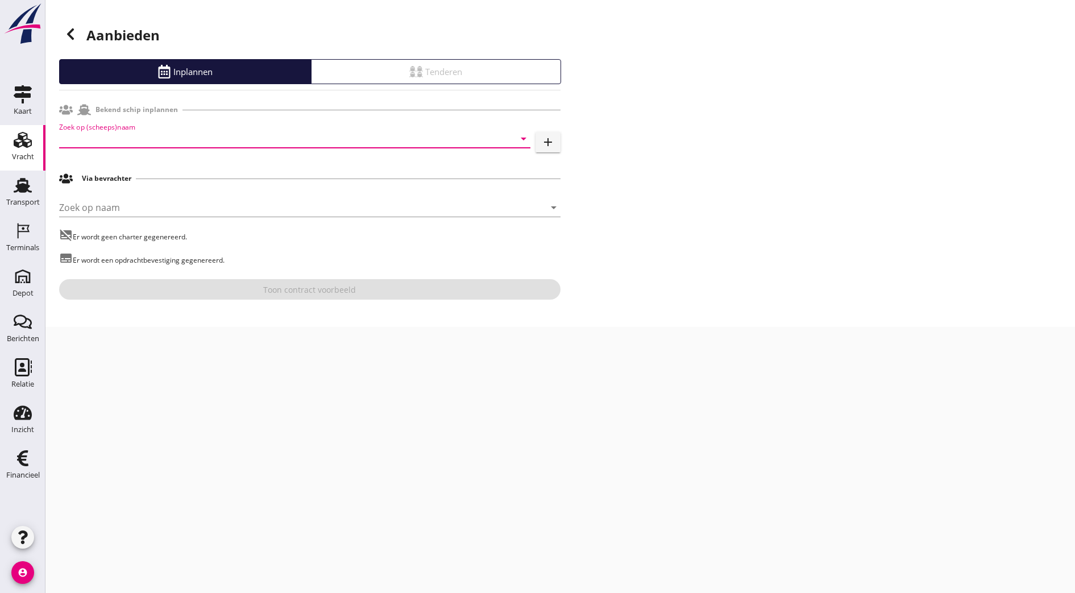
click at [250, 133] on input "Zoek op (scheeps)naam" at bounding box center [278, 139] width 439 height 18
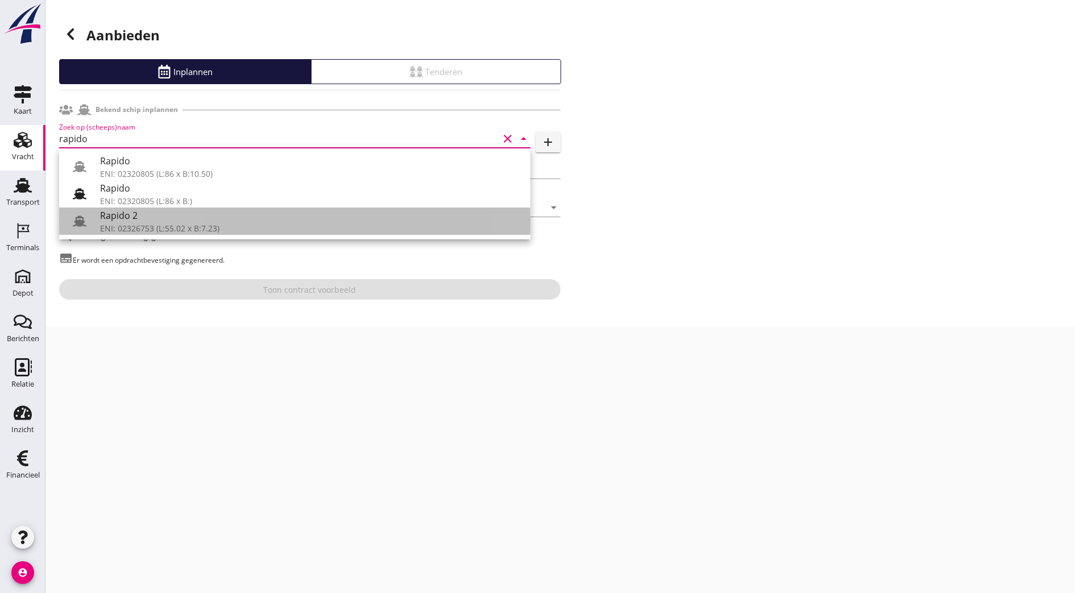
click at [452, 223] on div "ENI: 02326753 (L:55.02 x B:7.23)" at bounding box center [310, 228] width 421 height 12
type input "Rapido 2"
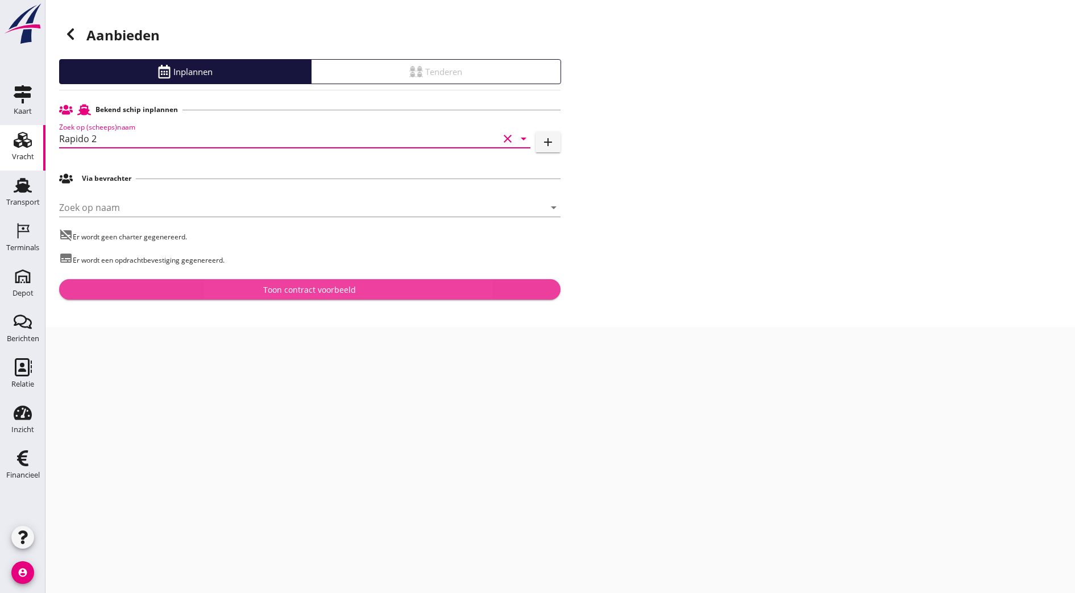
click at [378, 290] on div "Toon contract voorbeeld" at bounding box center [309, 290] width 483 height 12
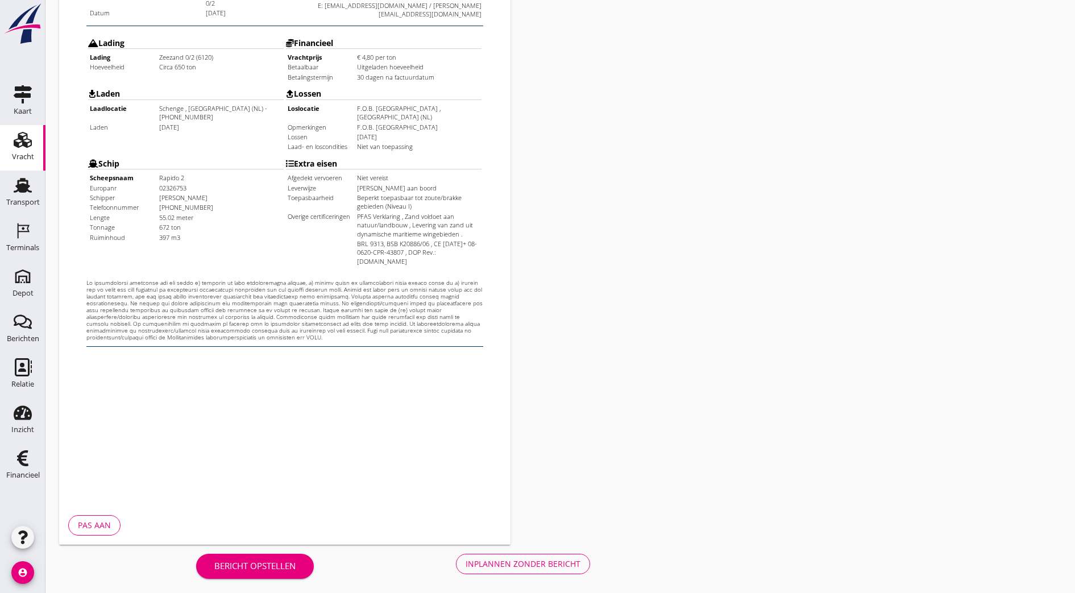
scroll to position [249, 0]
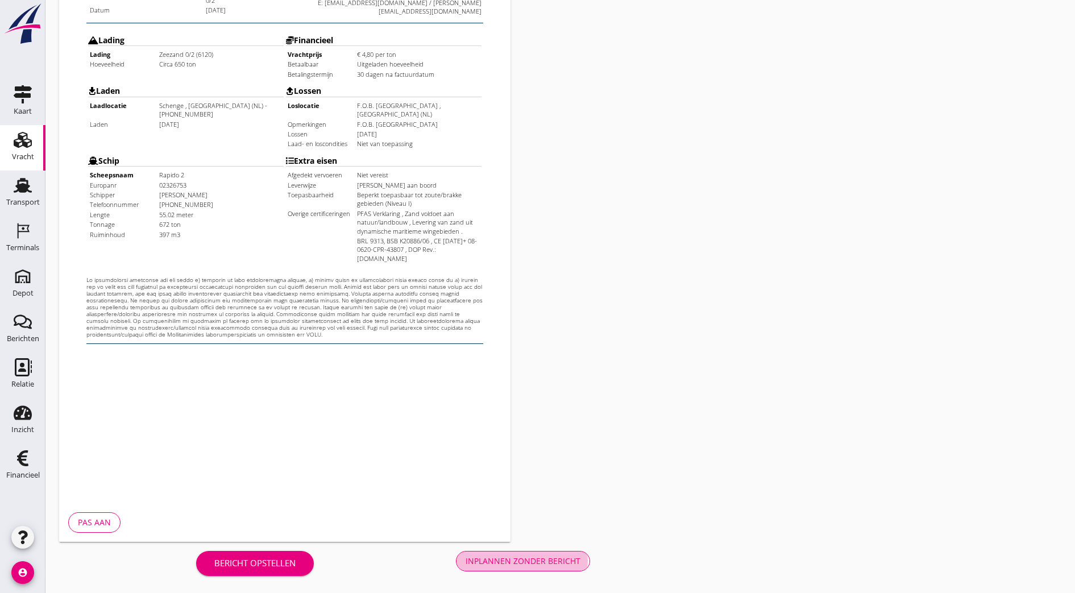
click at [465, 563] on div "Inplannen zonder bericht" at bounding box center [522, 561] width 115 height 12
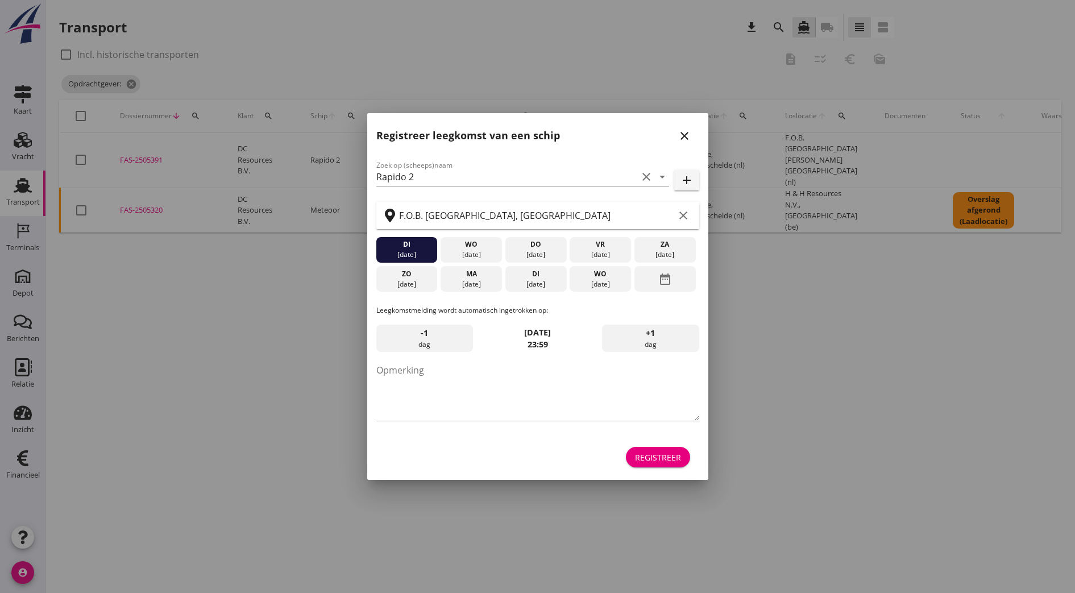
click at [685, 138] on icon "close" at bounding box center [684, 136] width 14 height 14
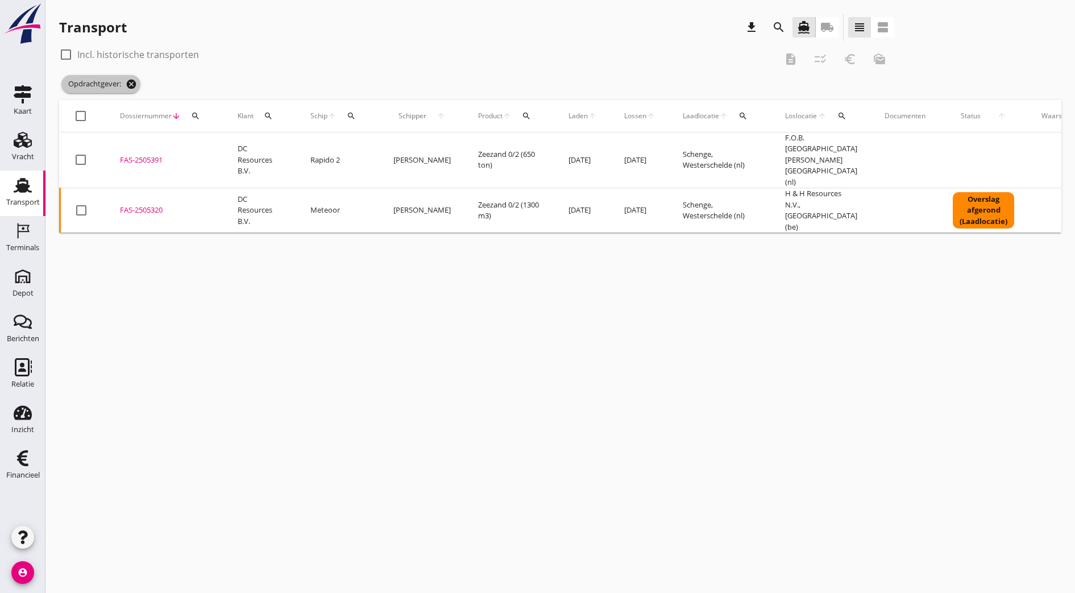
click at [128, 81] on icon "cancel" at bounding box center [131, 83] width 11 height 11
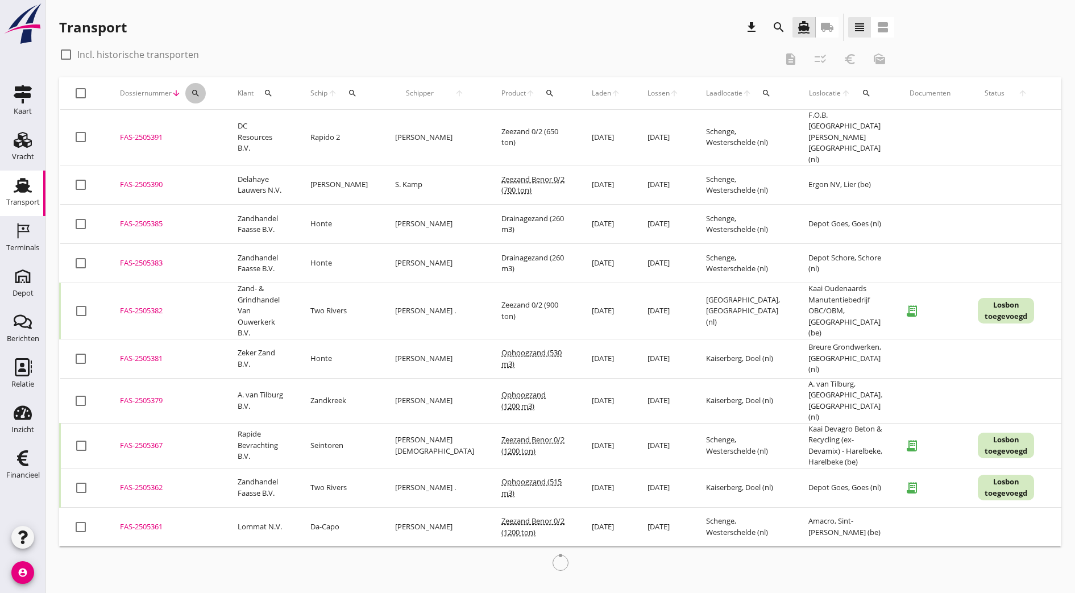
click at [193, 94] on icon "search" at bounding box center [195, 93] width 9 height 9
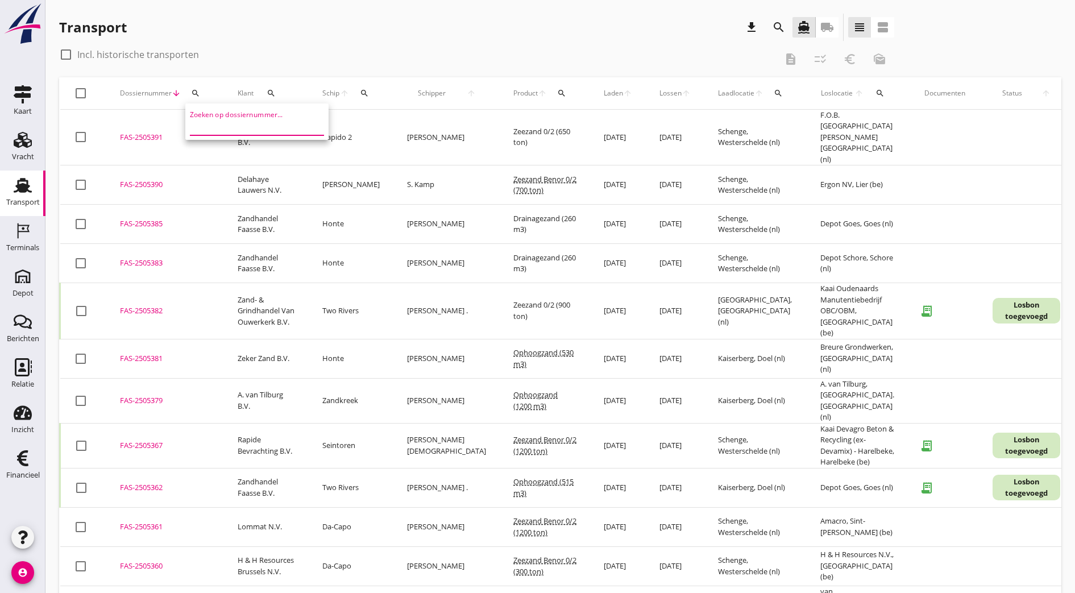
click at [215, 119] on input "Zoeken op dossiernummer..." at bounding box center [249, 126] width 118 height 18
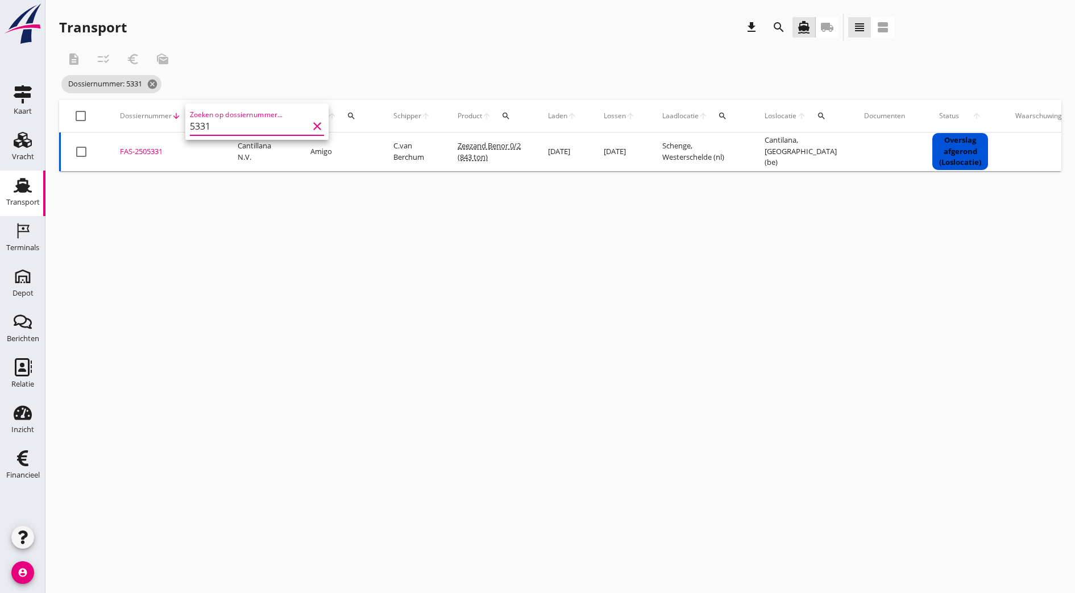
type input "5331"
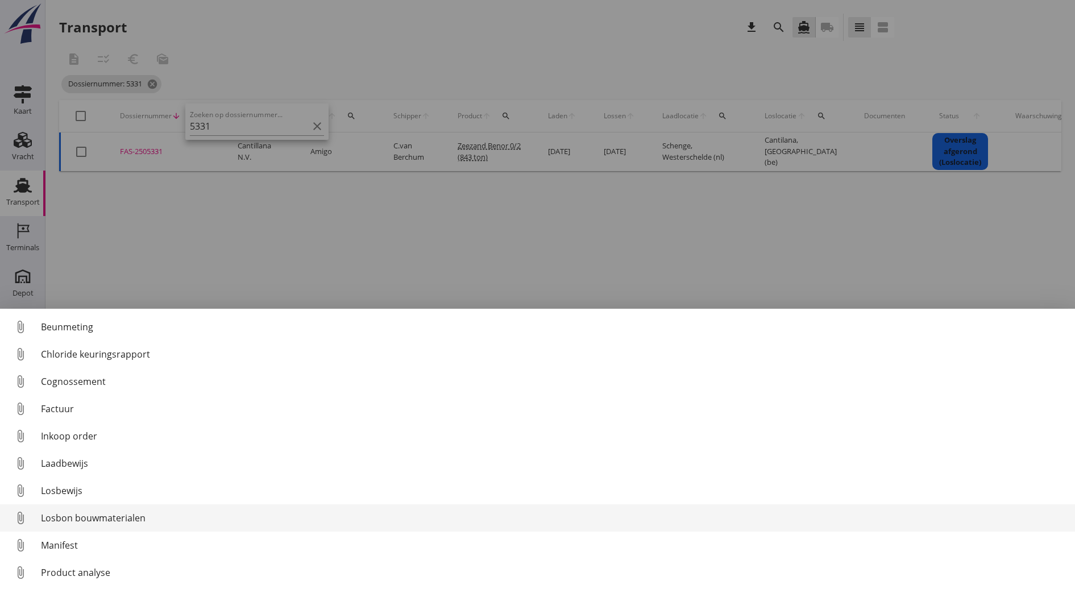
click at [100, 514] on div "Losbon bouwmaterialen" at bounding box center [553, 518] width 1025 height 14
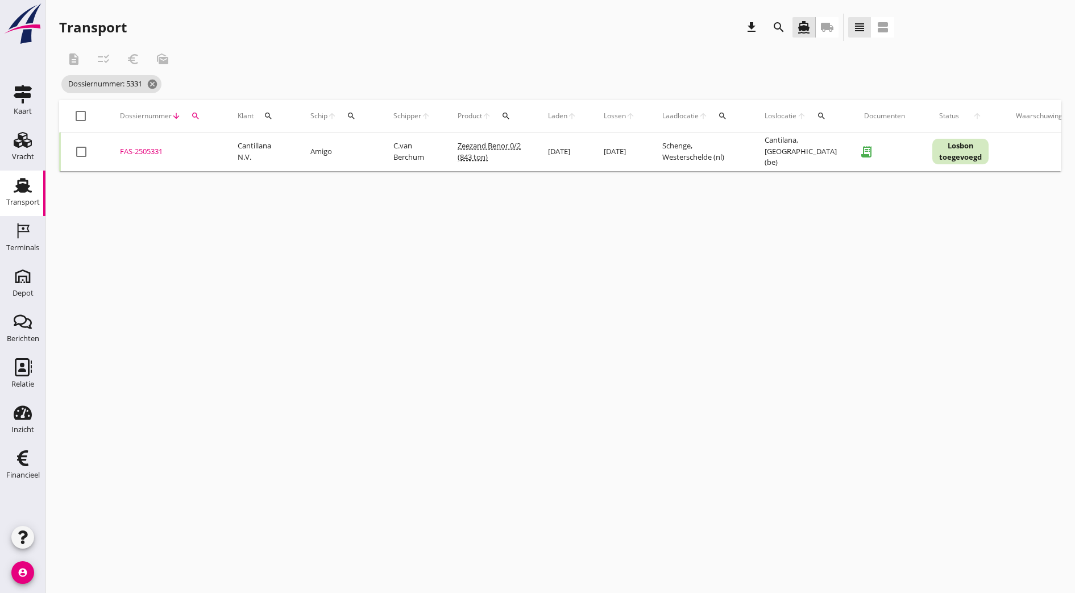
click at [135, 150] on div "FAS-2505331" at bounding box center [165, 151] width 90 height 11
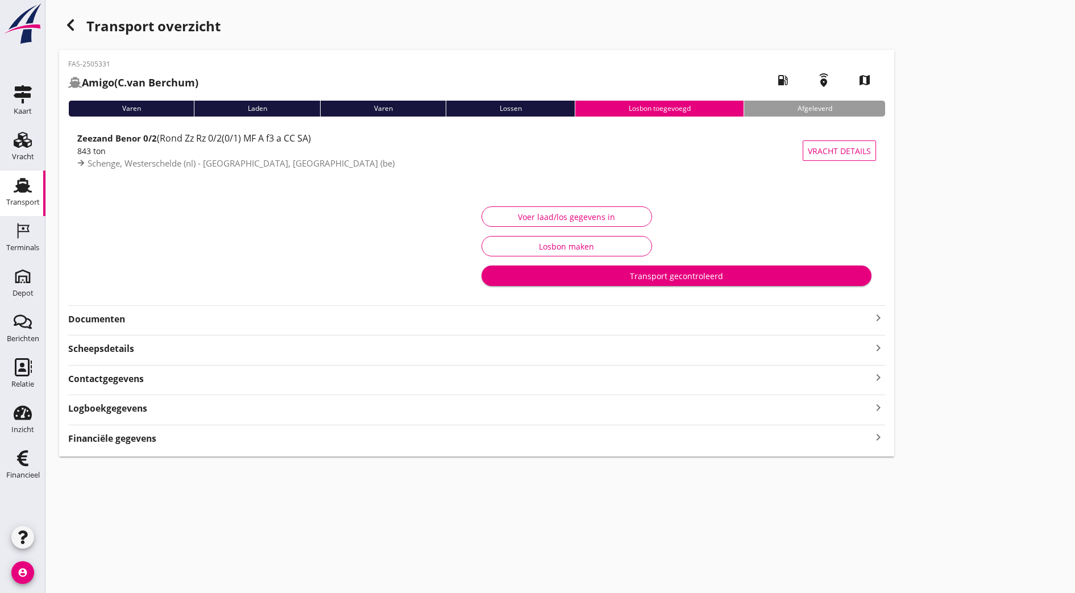
click at [155, 324] on strong "Documenten" at bounding box center [469, 319] width 803 height 13
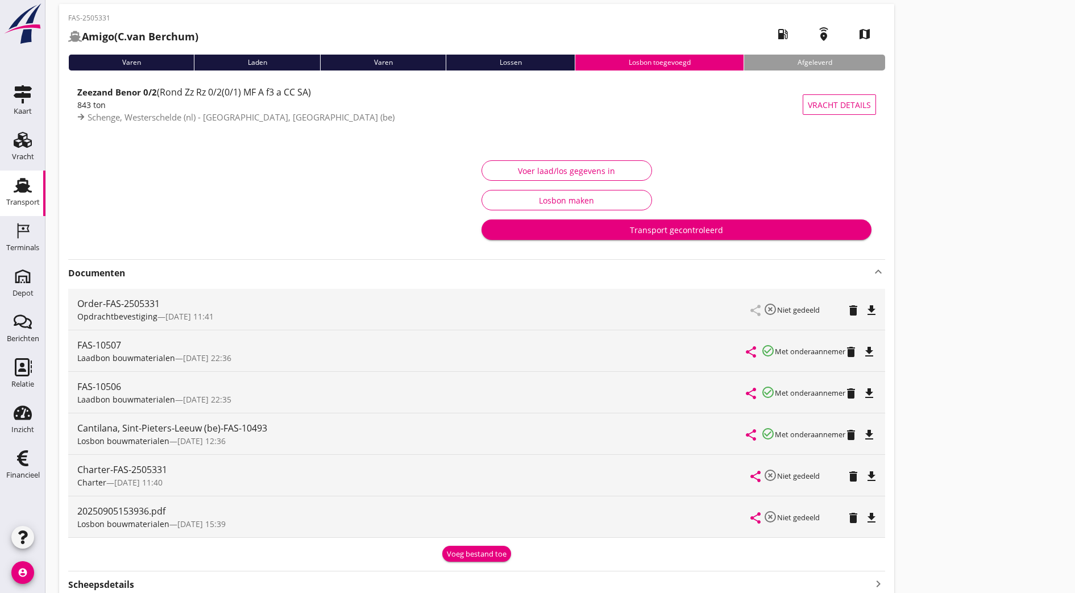
scroll to position [51, 0]
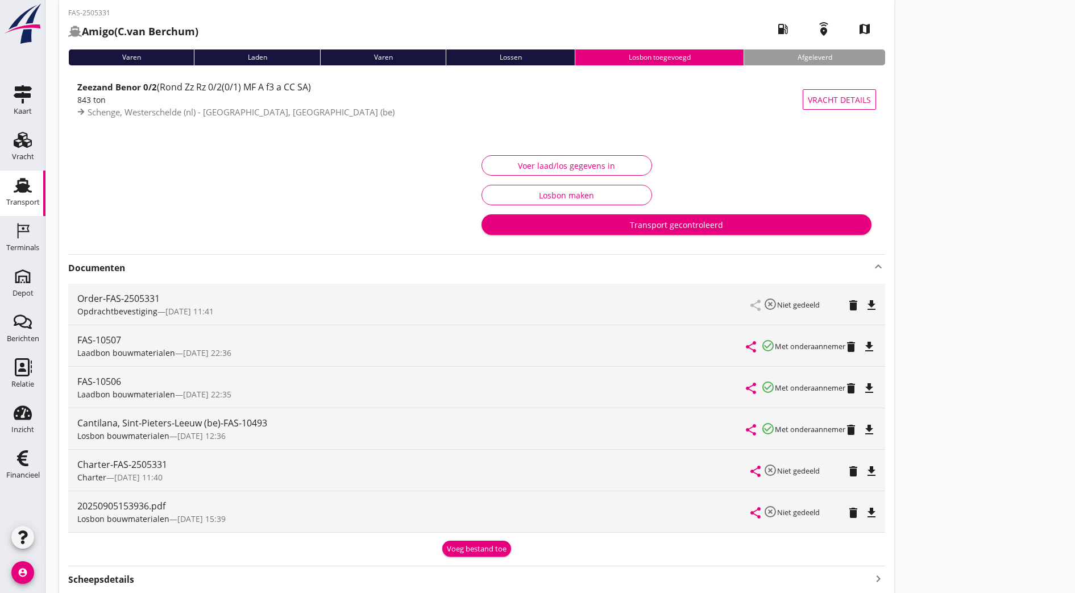
click at [477, 176] on div "Voer laad/los gegevens in Losbon maken Transport gecontroleerd" at bounding box center [677, 194] width 400 height 95
click at [491, 168] on div "Voer laad/los gegevens in" at bounding box center [566, 166] width 151 height 12
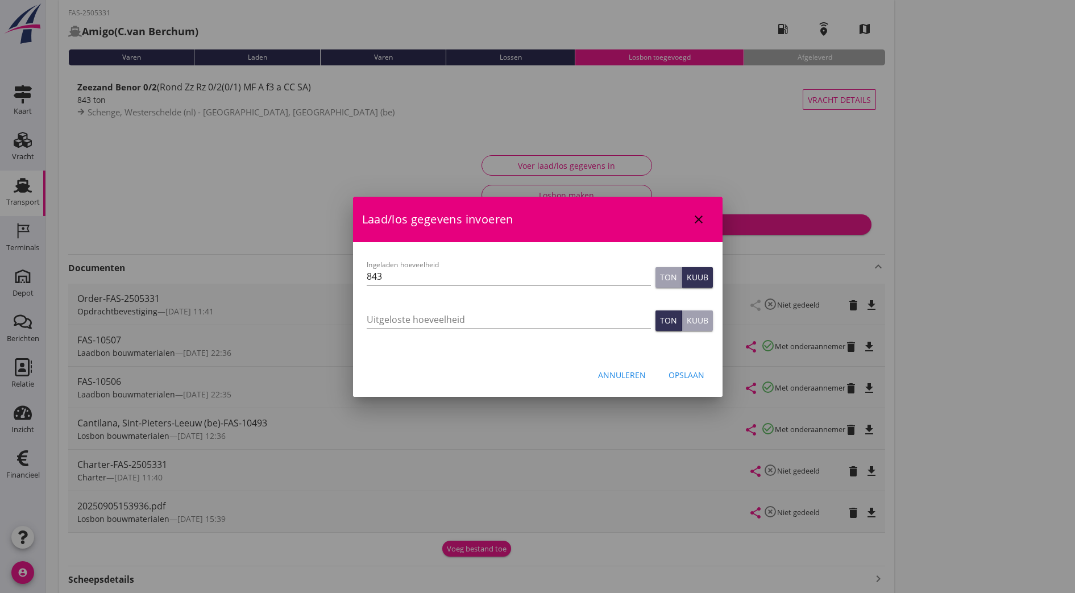
click at [447, 323] on input "Uitgeloste hoeveelheid" at bounding box center [509, 319] width 284 height 18
type input "1033"
click at [705, 380] on button "Opslaan" at bounding box center [686, 375] width 54 height 20
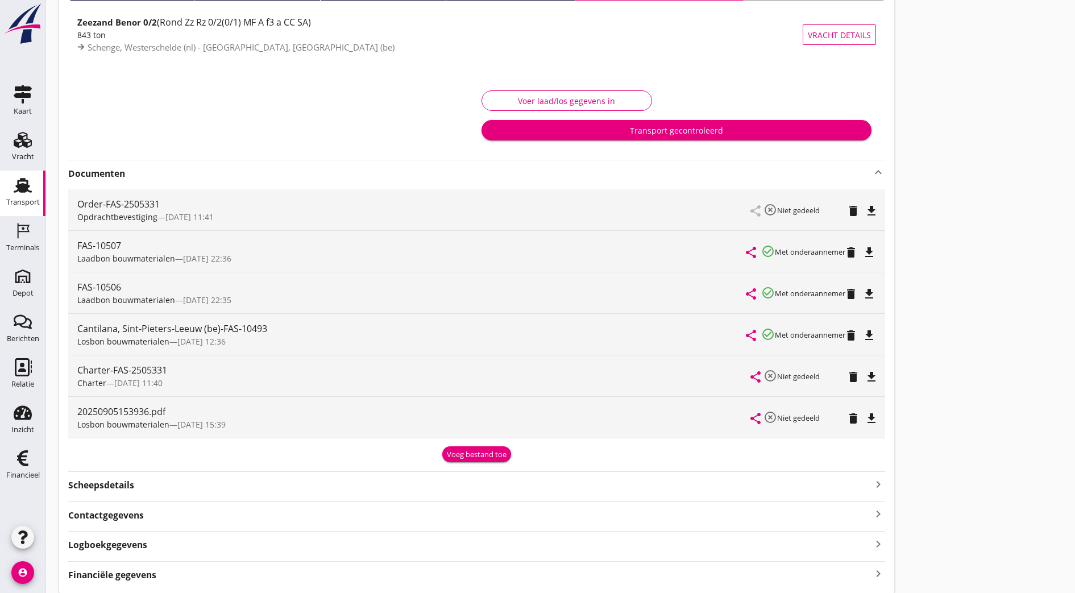
scroll to position [157, 0]
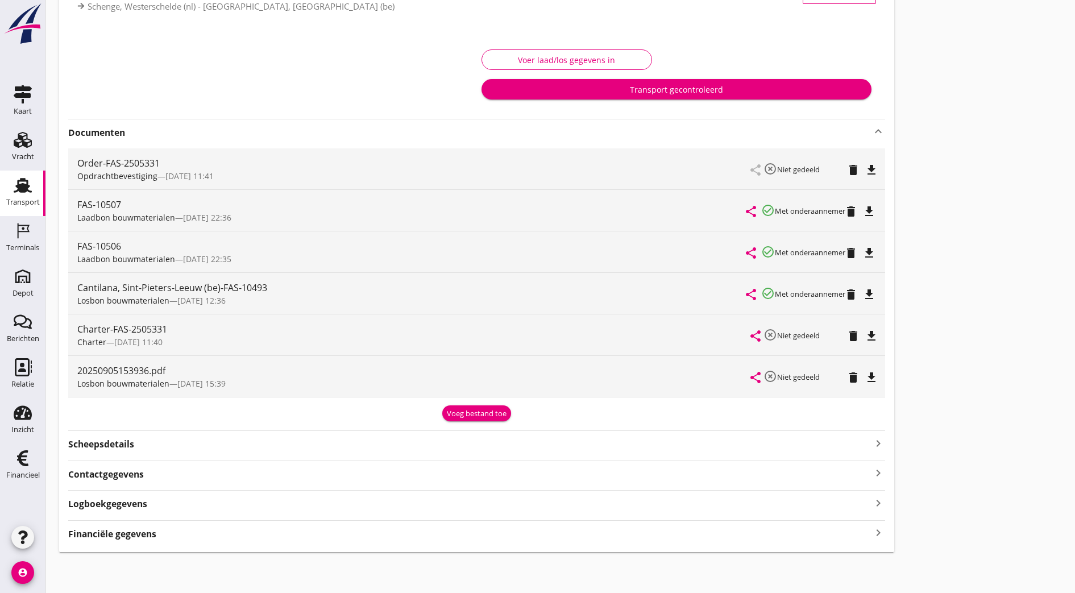
click at [140, 505] on strong "Logboekgegevens" at bounding box center [107, 503] width 79 height 13
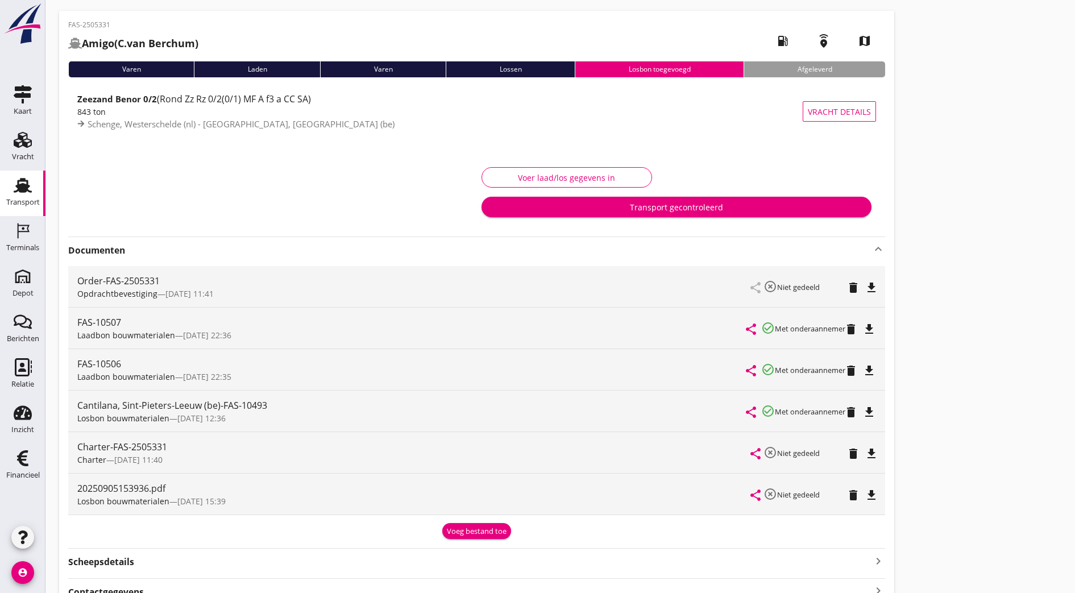
scroll to position [40, 0]
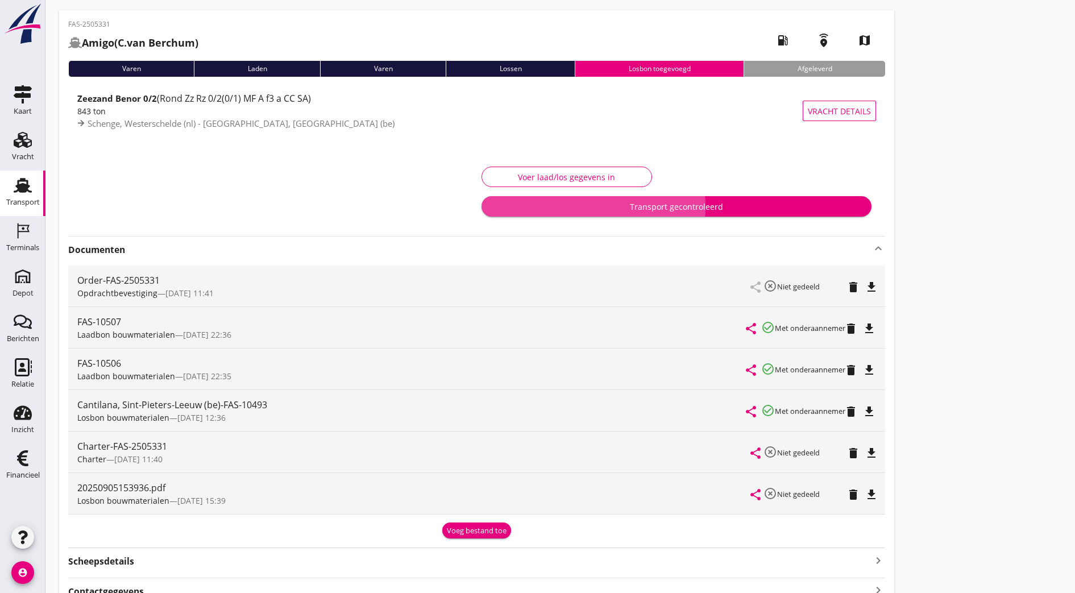
click at [490, 203] on div "Transport gecontroleerd" at bounding box center [676, 207] width 372 height 12
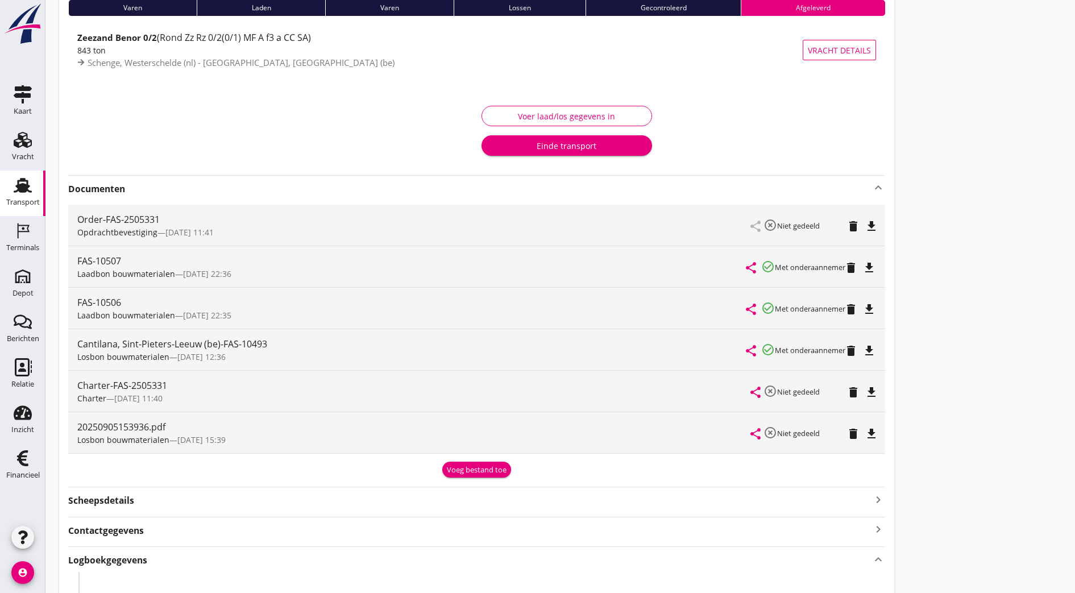
scroll to position [0, 0]
